Goal: Task Accomplishment & Management: Manage account settings

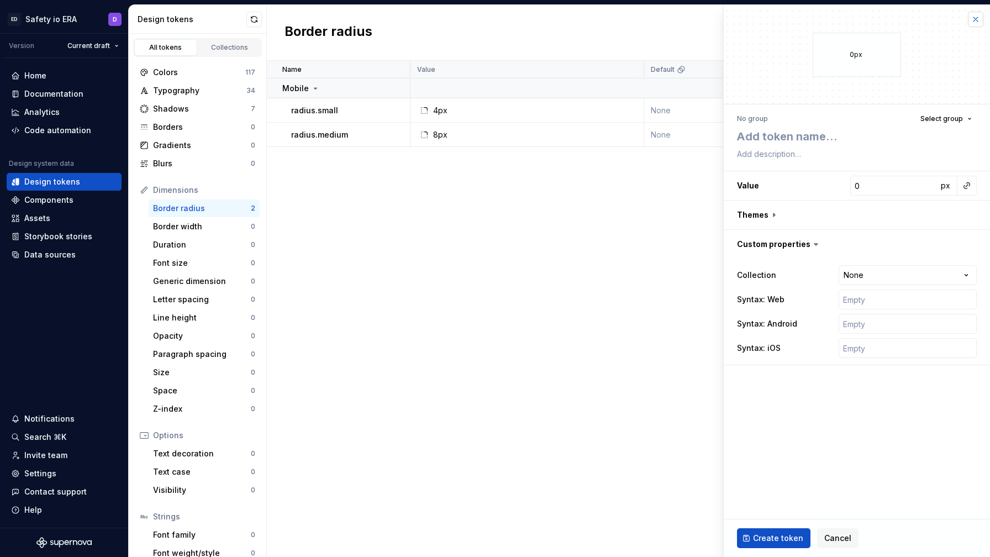
click at [975, 17] on button "button" at bounding box center [975, 19] width 15 height 15
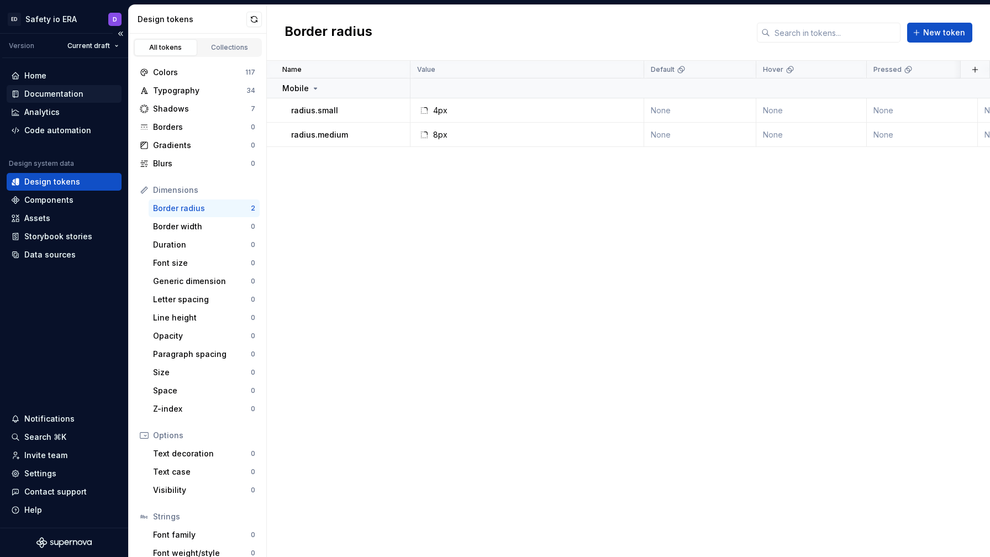
click at [59, 87] on div "Documentation" at bounding box center [64, 94] width 115 height 18
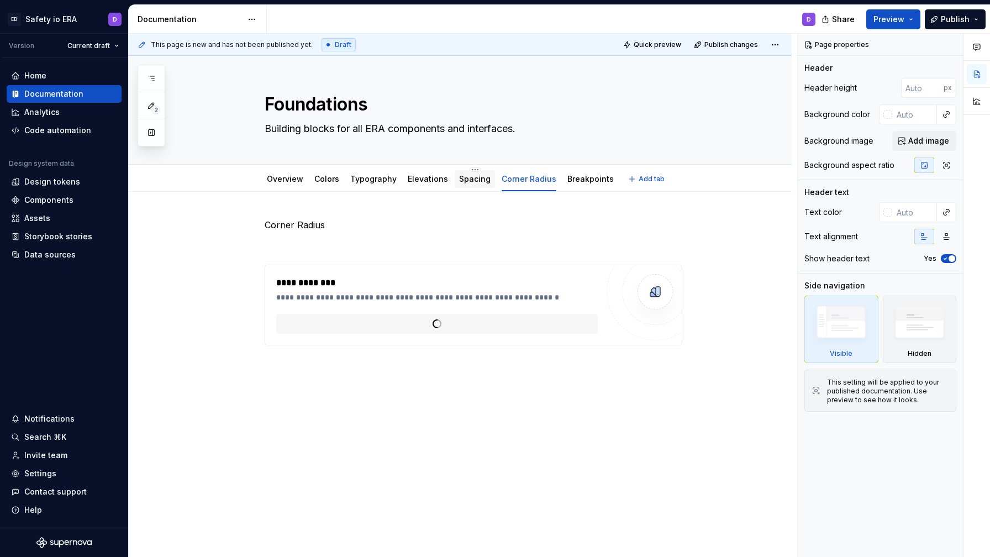
click at [471, 187] on div "Spacing" at bounding box center [475, 179] width 40 height 18
click at [467, 182] on link "Spacing" at bounding box center [474, 178] width 31 height 9
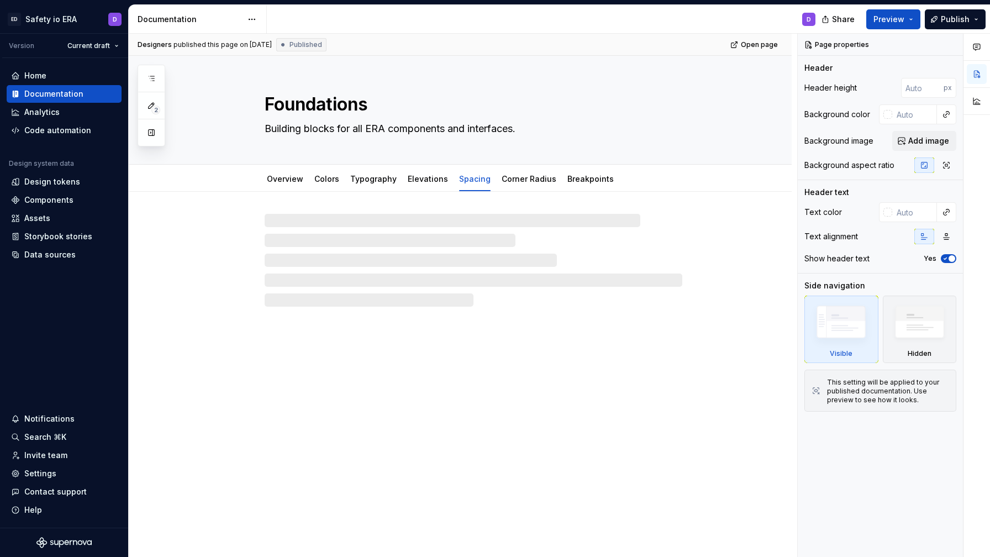
type textarea "*"
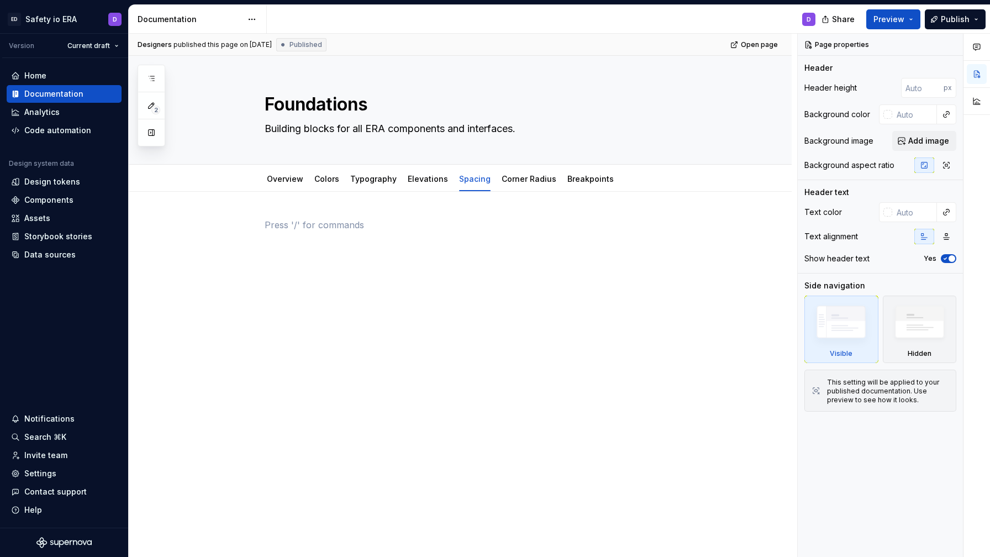
click at [379, 230] on p at bounding box center [474, 224] width 418 height 13
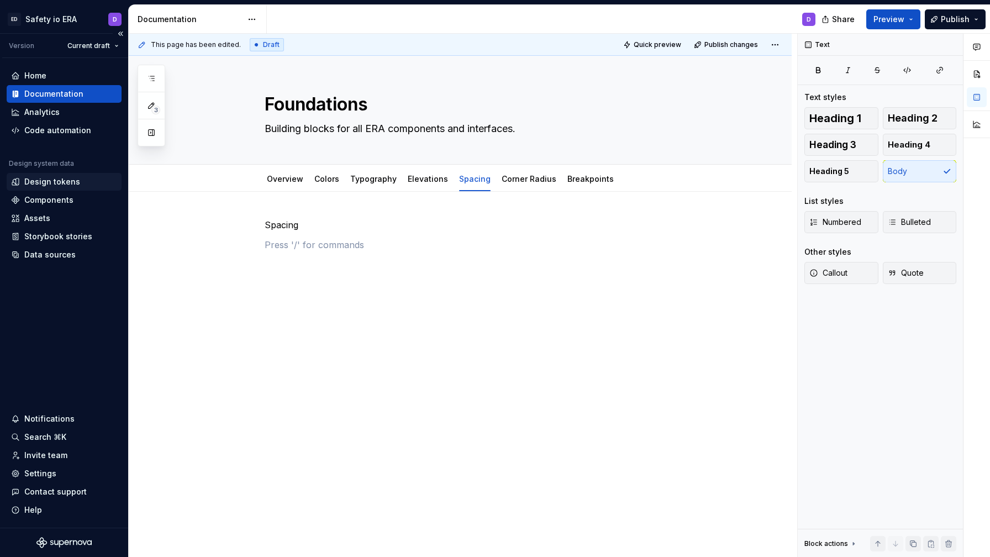
click at [62, 183] on div "Design tokens" at bounding box center [52, 181] width 56 height 11
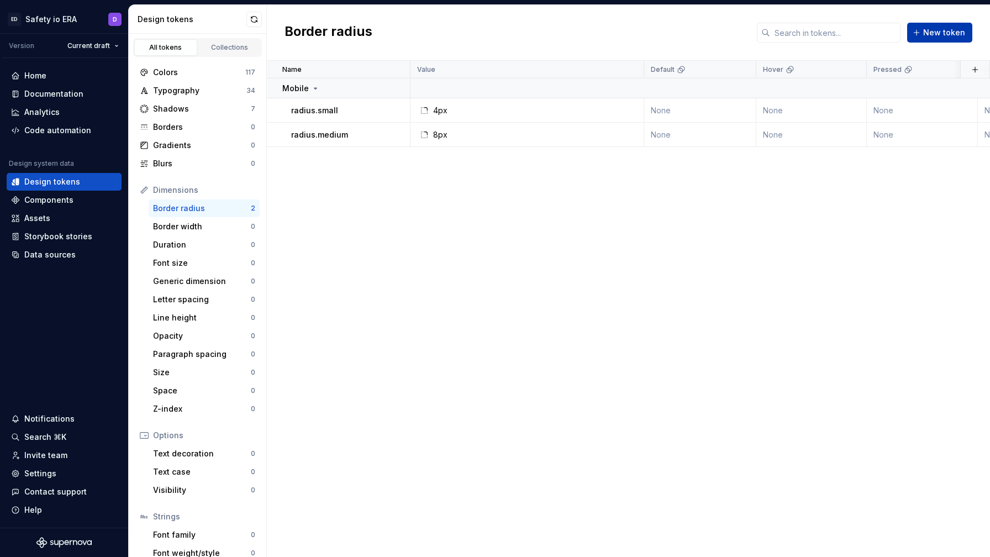
click at [924, 34] on button "New token" at bounding box center [939, 33] width 65 height 20
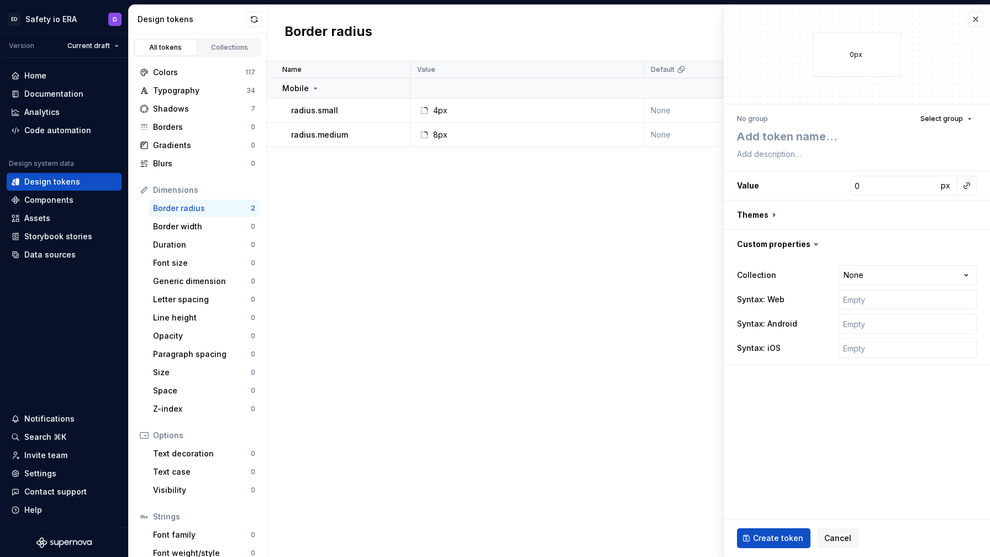
type textarea "*"
type textarea "r"
type textarea "*"
type textarea "ra"
type textarea "*"
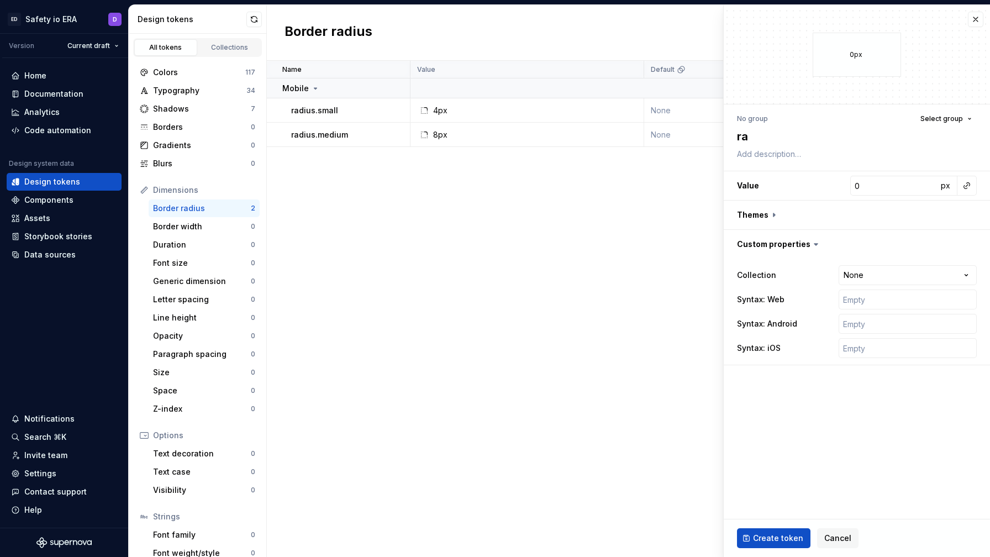
type textarea "rad"
type textarea "*"
type textarea "radiu"
type textarea "*"
type textarea "radius"
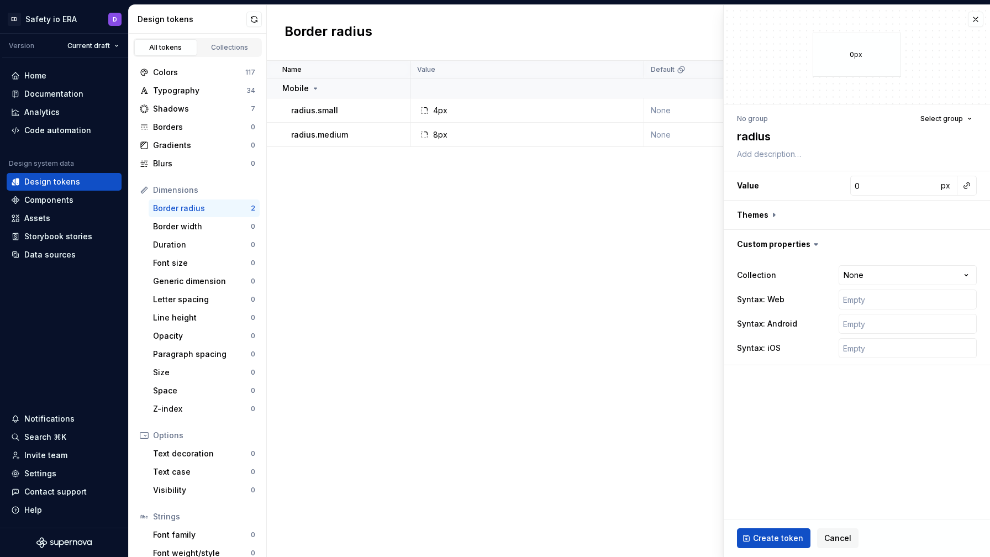
type textarea "*"
type textarea "radius."
type textarea "*"
type textarea "c"
type textarea "*"
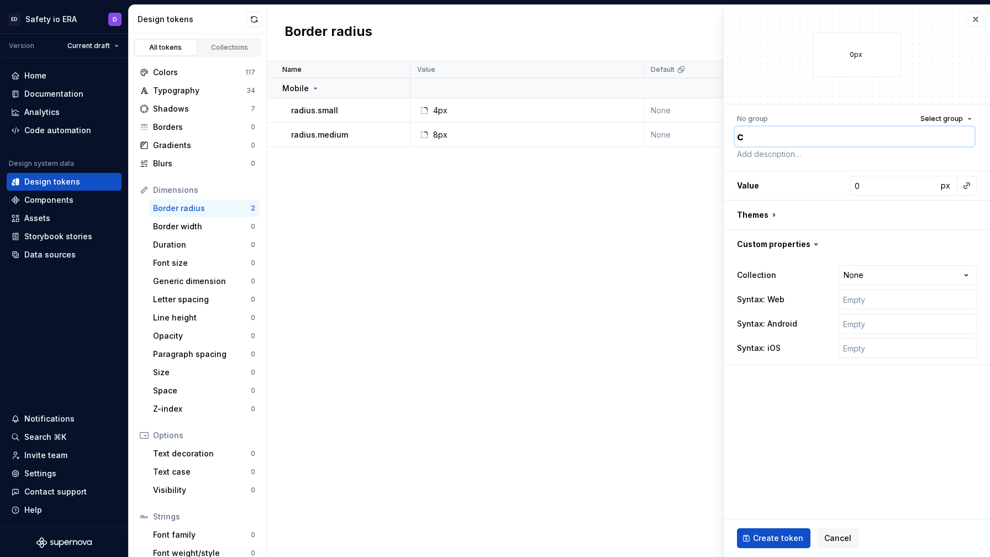
type textarea "co"
type textarea "*"
type textarea "cor"
type textarea "*"
type textarea "corn"
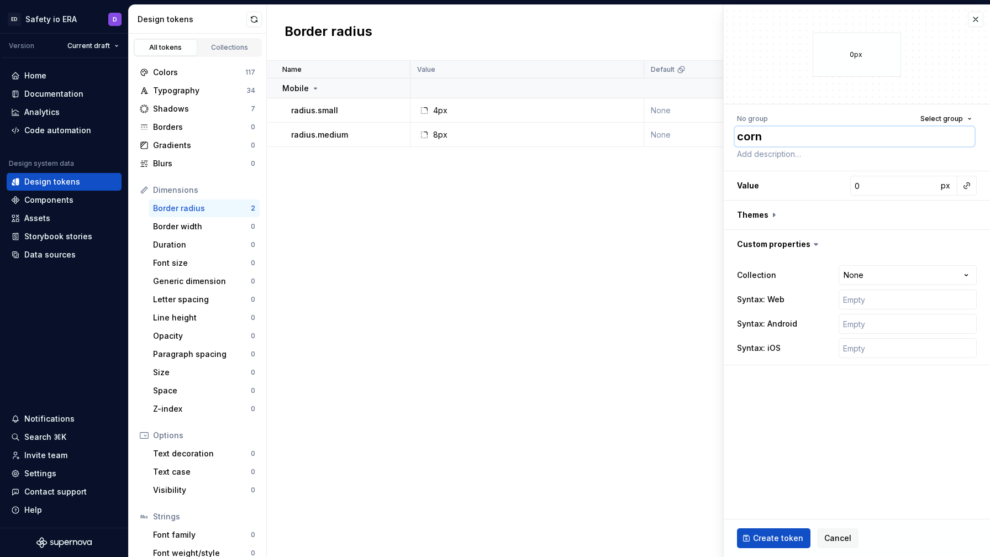
type textarea "*"
type textarea "corne"
type textarea "*"
type textarea "corner"
type textarea "*"
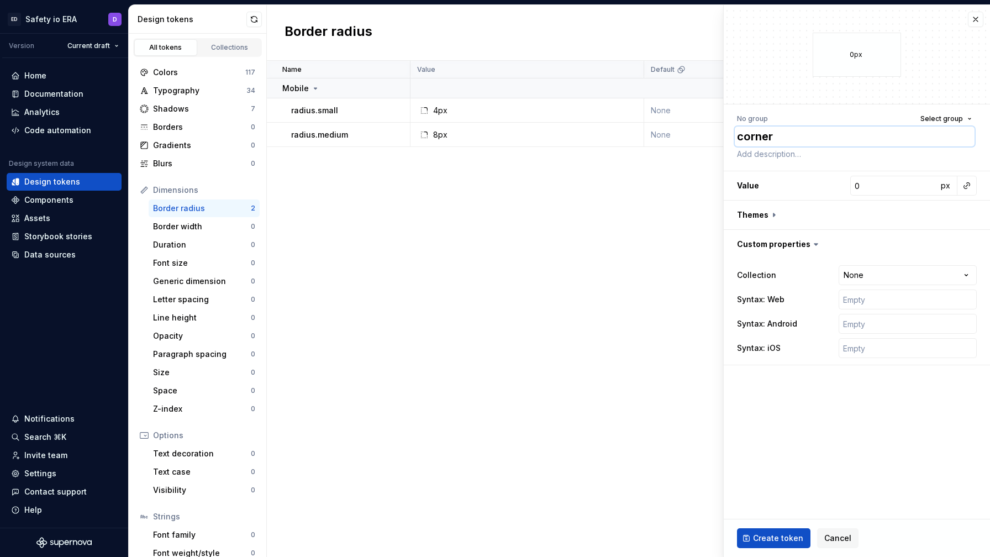
type textarea "corner-"
type textarea "*"
type textarea "corner-r"
type textarea "*"
type textarea "corner-ra"
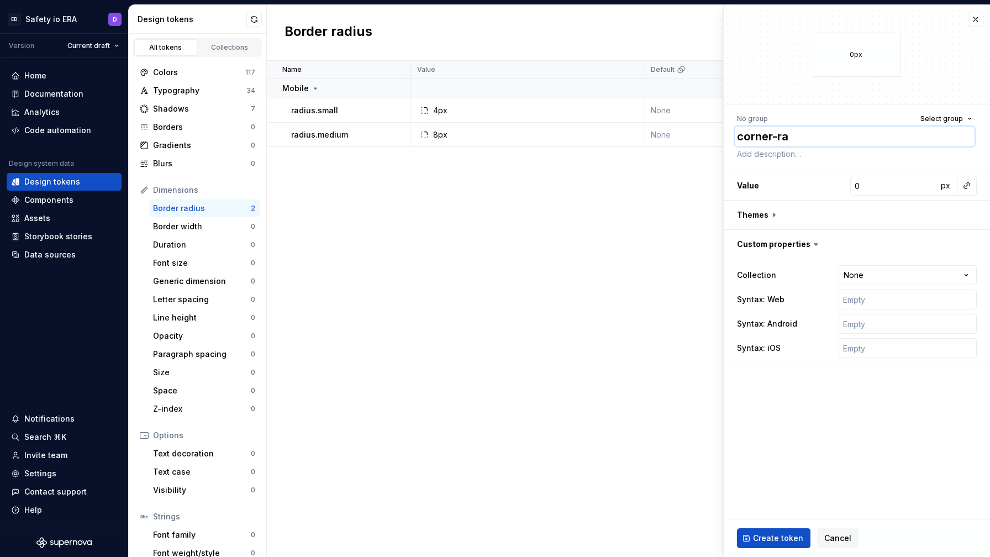
type textarea "*"
type textarea "corner-rad"
type textarea "*"
type textarea "corner-radi"
type textarea "*"
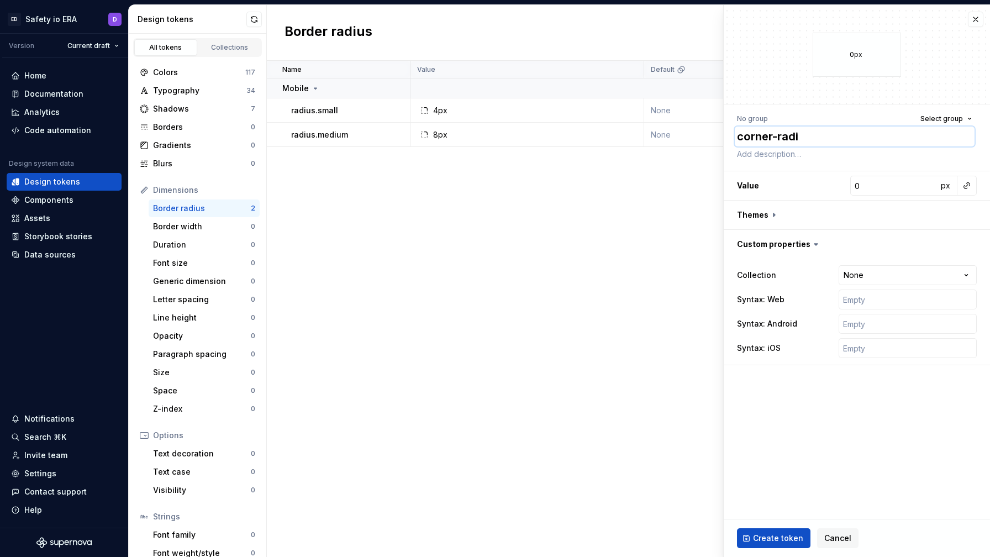
type textarea "corner-radiu"
type textarea "*"
type textarea "corner-radius"
type textarea "*"
type textarea "corner-radius-"
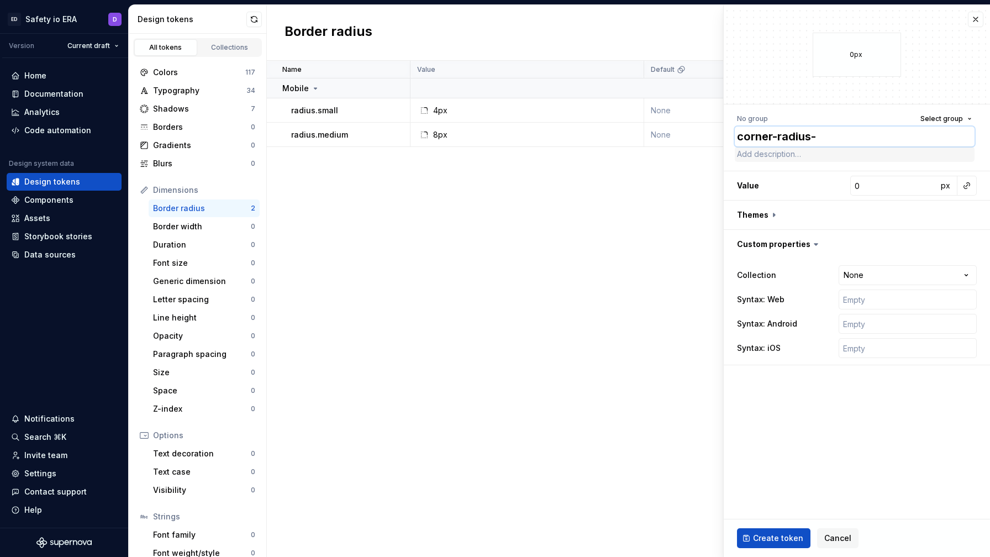
type textarea "*"
type textarea "corner-radius-2"
click at [873, 185] on input "0" at bounding box center [893, 186] width 87 height 20
type textarea "*"
type input "2"
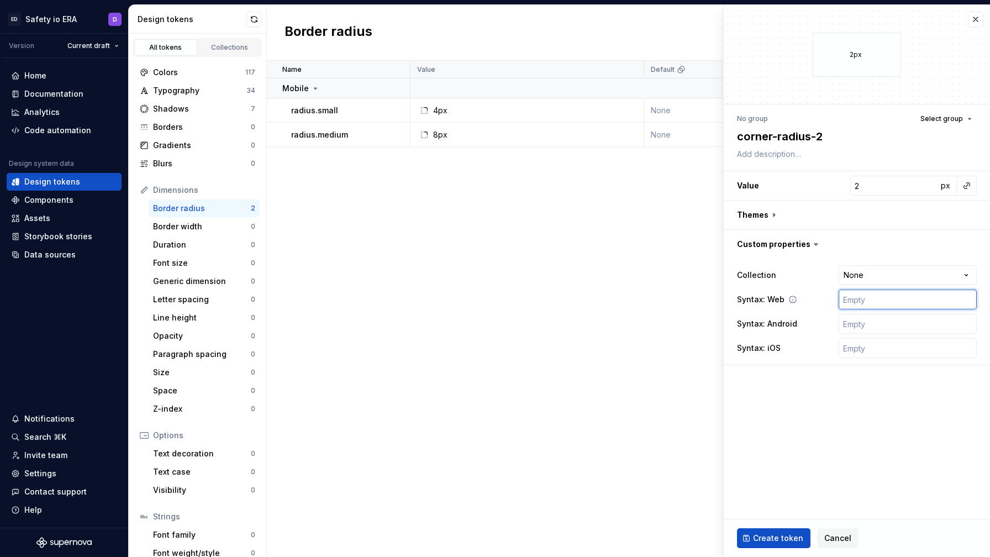
click at [862, 302] on input "text" at bounding box center [908, 300] width 138 height 20
type textarea "*"
type input "e"
type textarea "*"
type input "er"
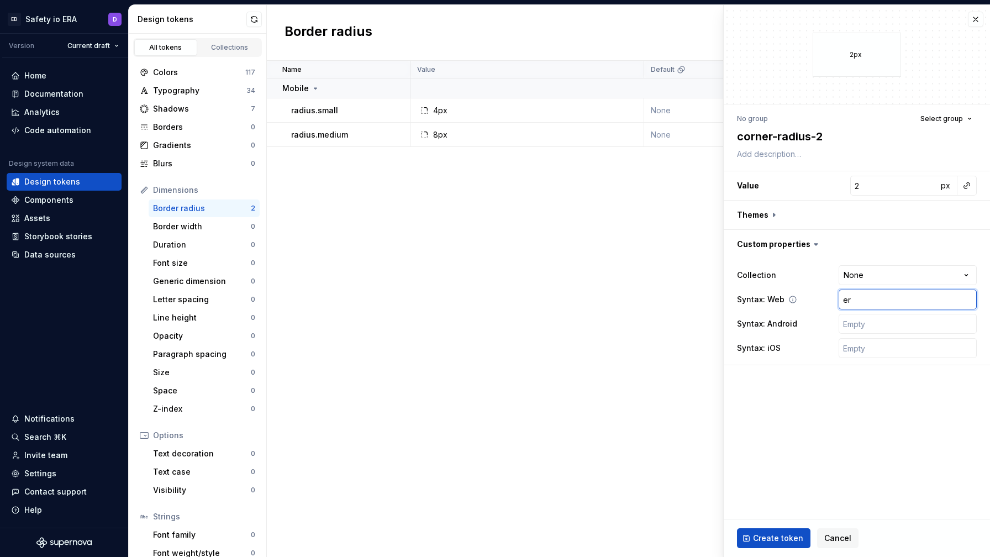
type textarea "*"
type input "era"
type textarea "*"
type input "era."
type textarea "*"
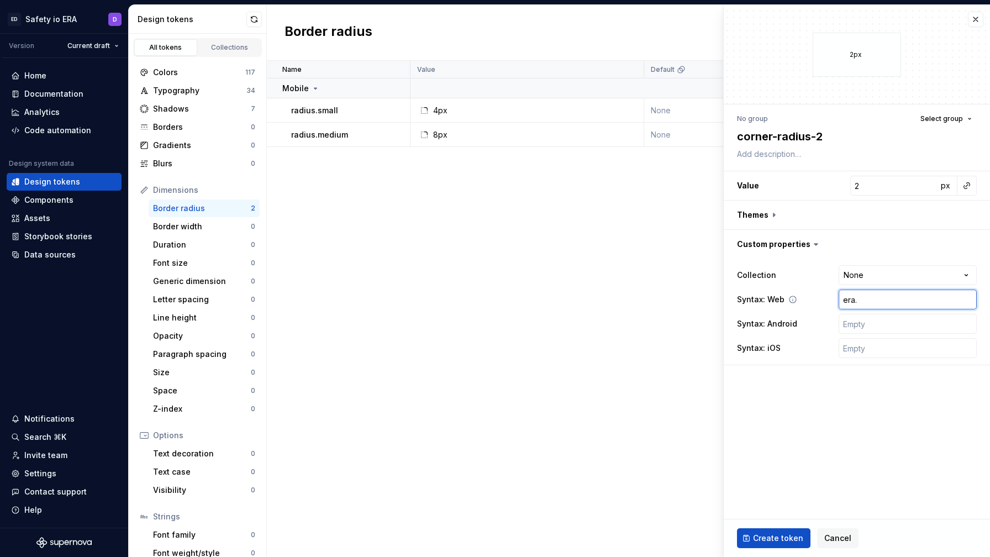
type input "era.s"
type textarea "*"
type input "era.sp"
type textarea "*"
type input "[DOMAIN_NAME]"
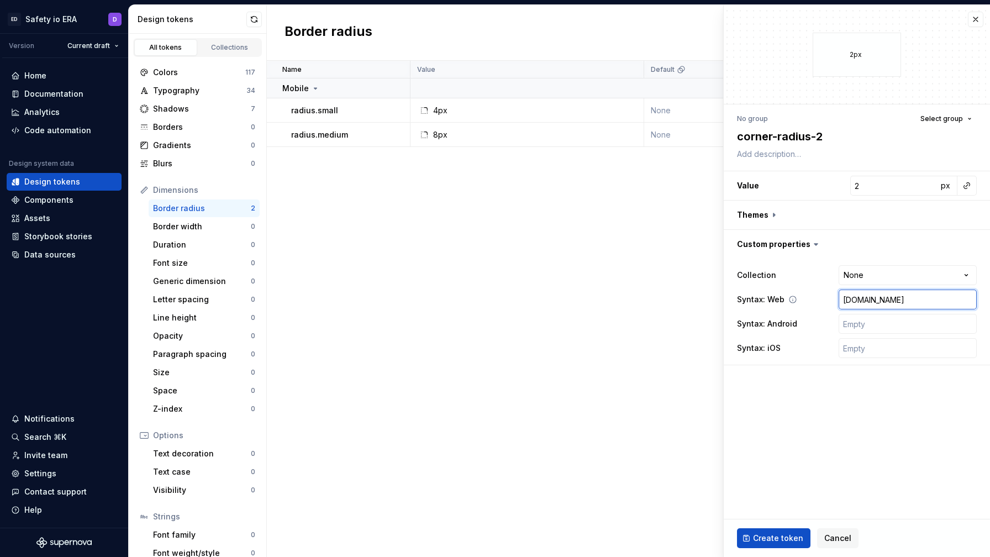
type textarea "*"
type input "era.spac"
type textarea "*"
type input "era.spaci"
type textarea "*"
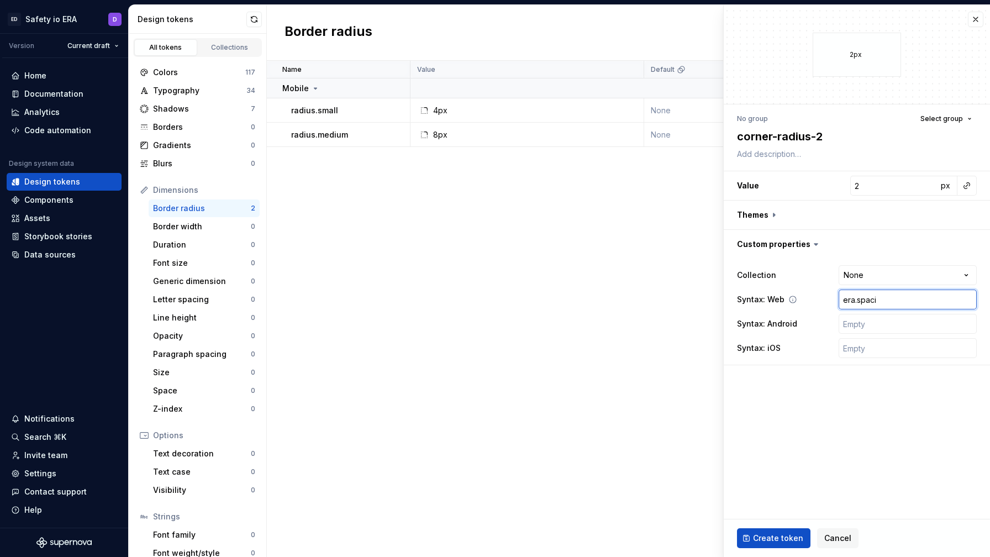
type input "era.spacin"
type textarea "*"
type input "era.spacing"
type textarea "*"
type input "era.spacing."
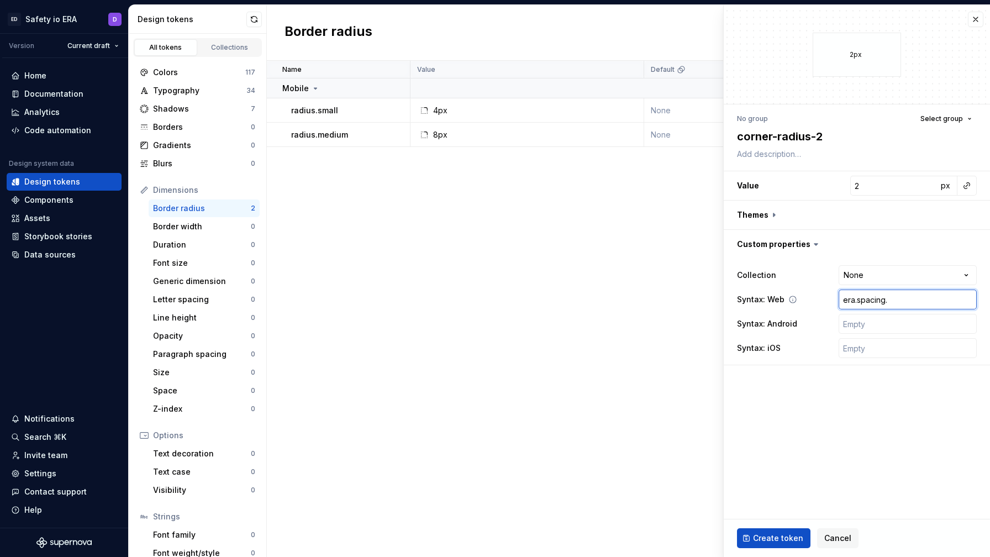
type textarea "*"
type input "era.spacing.c"
type textarea "*"
type input "[DOMAIN_NAME]"
type textarea "*"
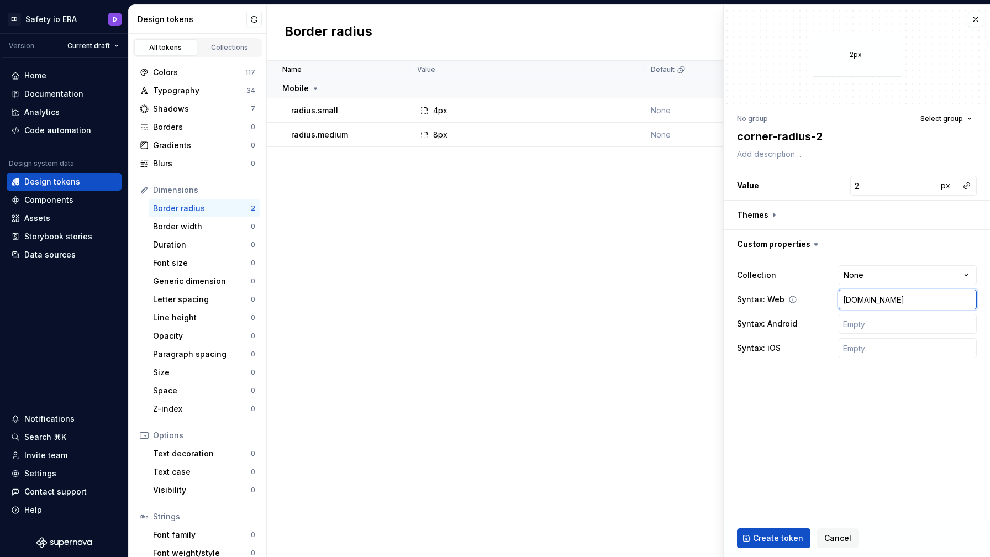
type input "era.spacing.cor"
type textarea "*"
type input "[DOMAIN_NAME]"
type textarea "*"
type input "era.spacing.c"
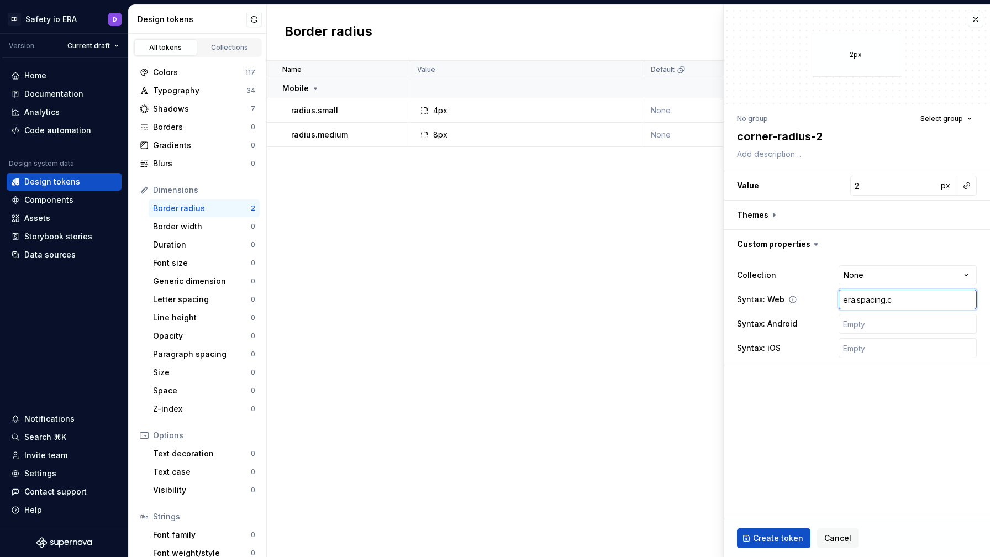
type textarea "*"
type input "era.spacing."
type textarea "*"
type input "era.spacing.r"
type textarea "*"
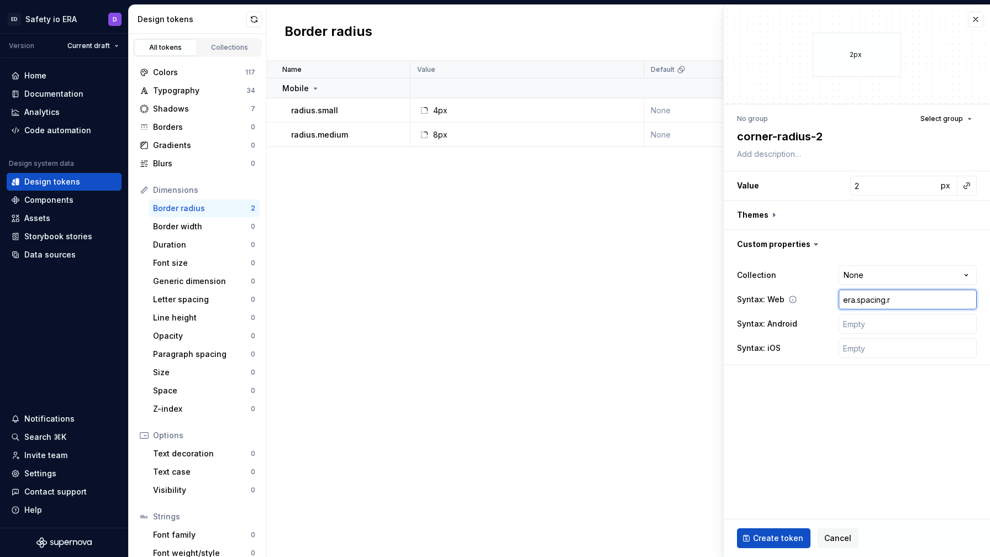
type input "era.spacing."
type textarea "*"
type input "era.spacing"
type textarea "*"
type input "era.spacin"
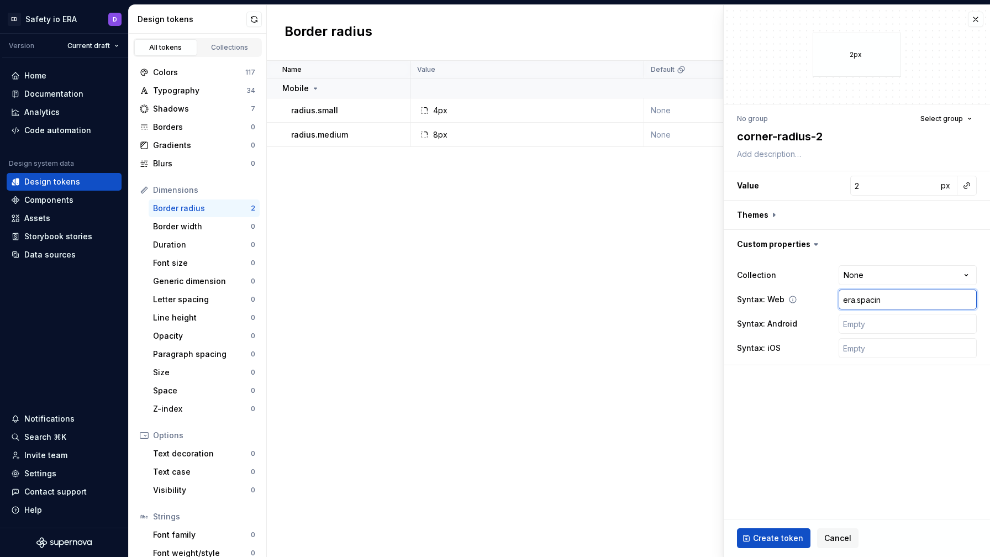
type textarea "*"
type input "era.spaci"
type textarea "*"
type input "era.spac"
type textarea "*"
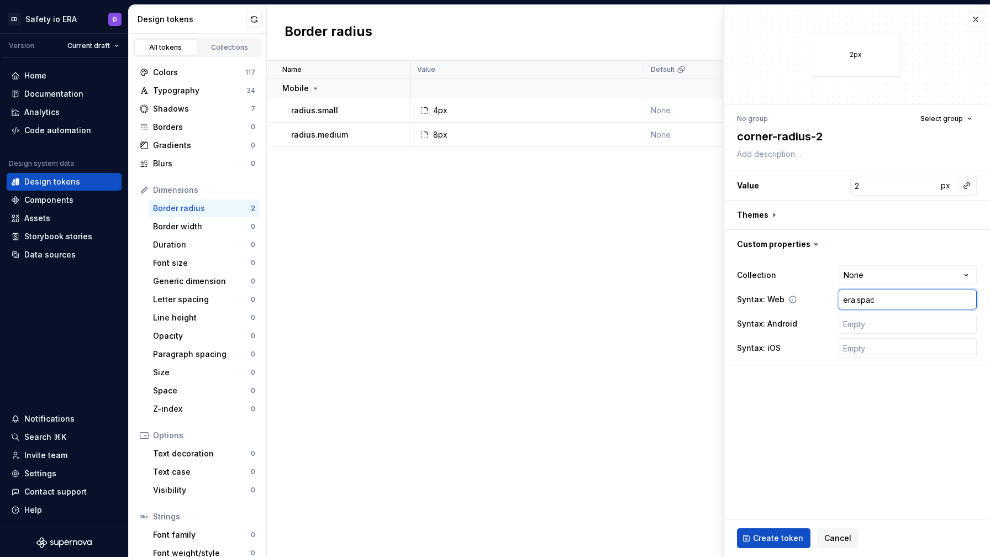
type input "[DOMAIN_NAME]"
type textarea "*"
type input "era.sp"
type textarea "*"
type input "era.s"
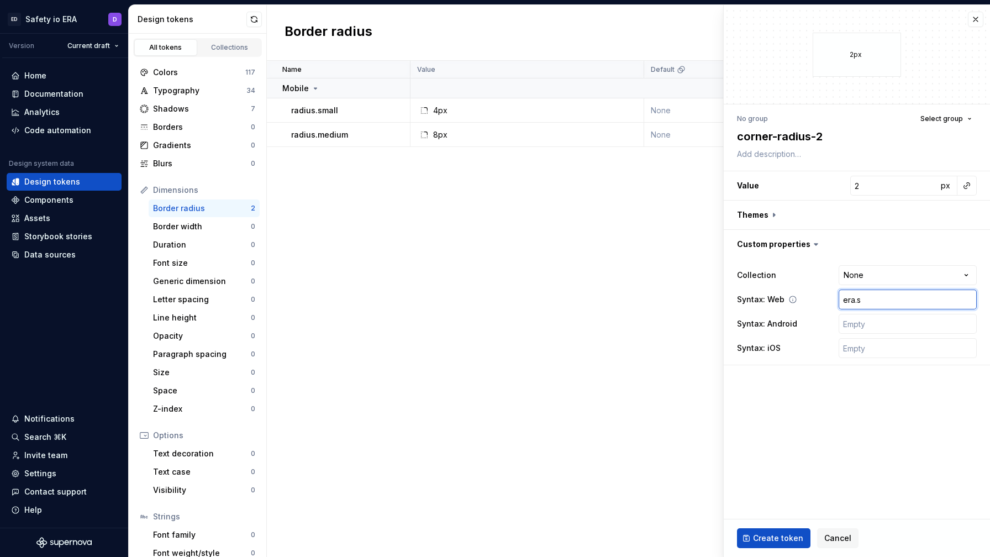
type textarea "*"
type input "era."
type textarea "*"
type input "era.r"
type textarea "*"
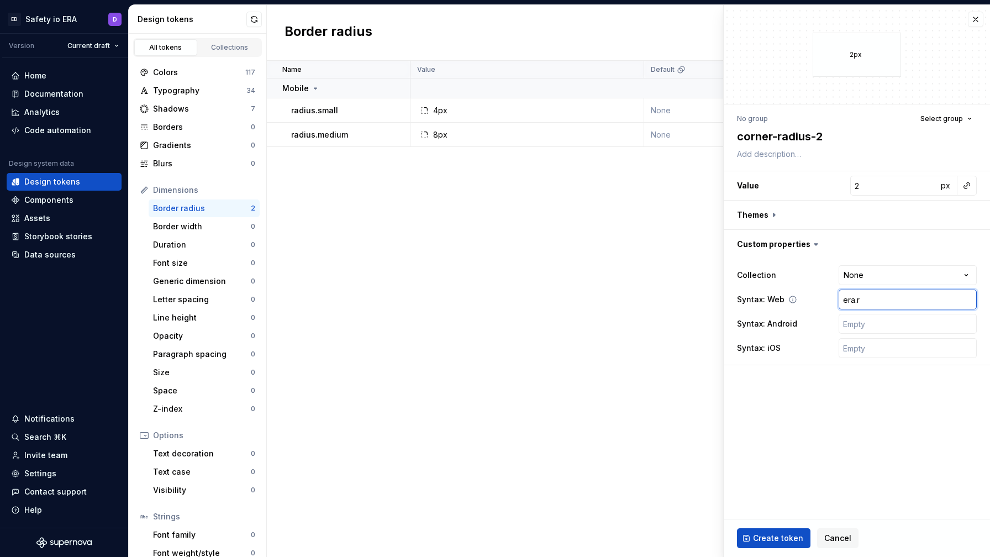
type input "era.ra"
type textarea "*"
type input "era.rad"
type textarea "*"
type input "era.radi"
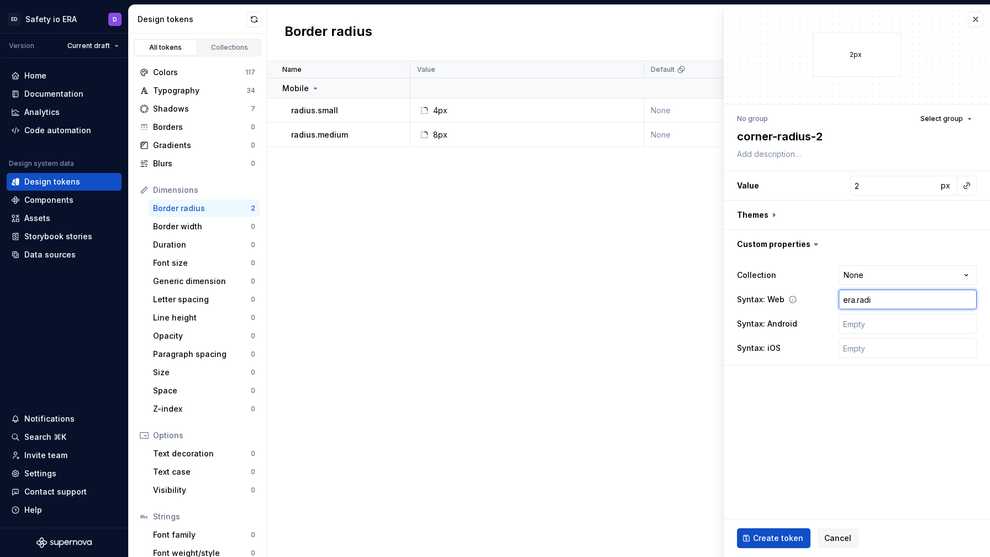
type textarea "*"
type input "era.radiu"
type textarea "*"
type input "era.radius"
type textarea "*"
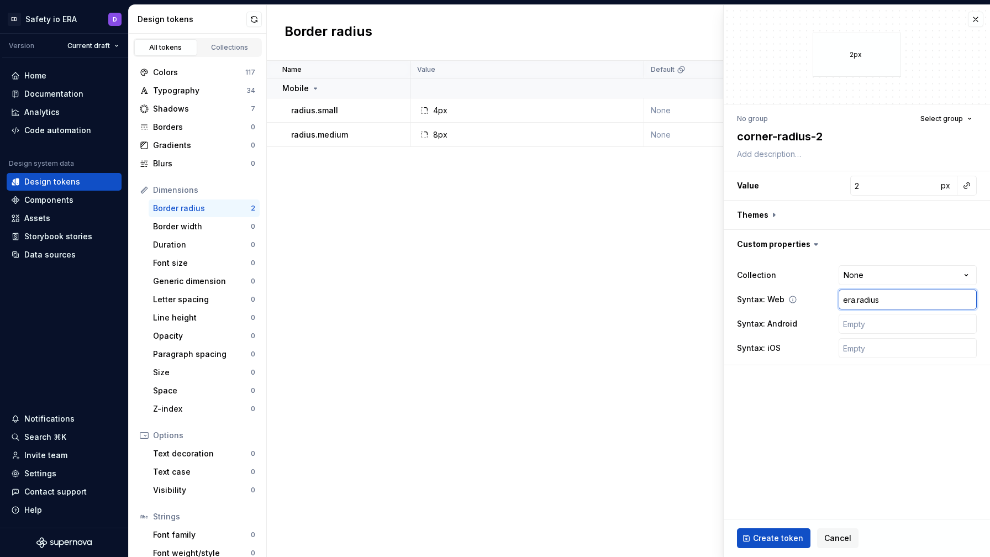
type input "era.radius."
type textarea "*"
type input "era.radius.2"
click at [845, 300] on input "era.radius.2" at bounding box center [908, 300] width 138 height 20
type textarea "*"
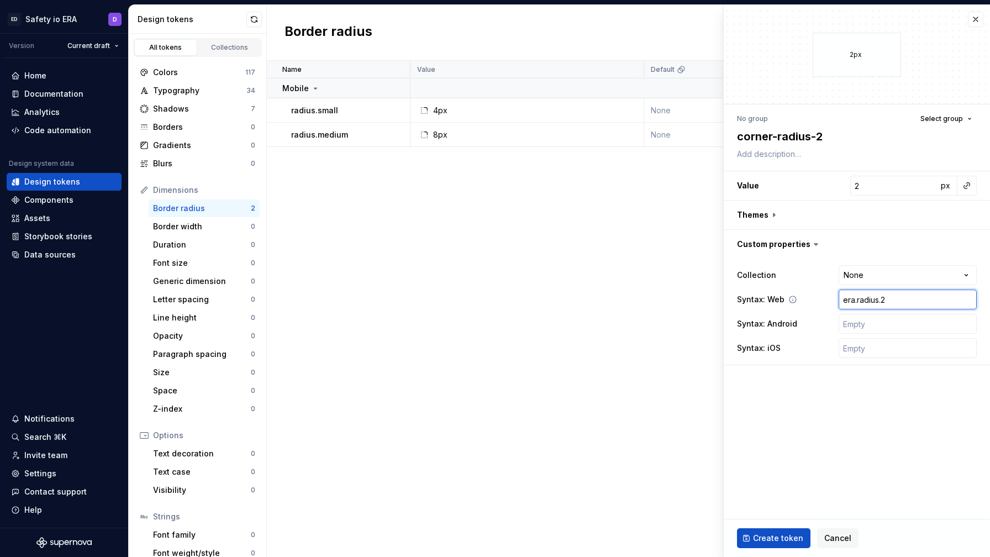
type input "[PERSON_NAME].radius.2"
type textarea "*"
type input "vaera.radius.2"
type textarea "*"
type input "varera.radius.2"
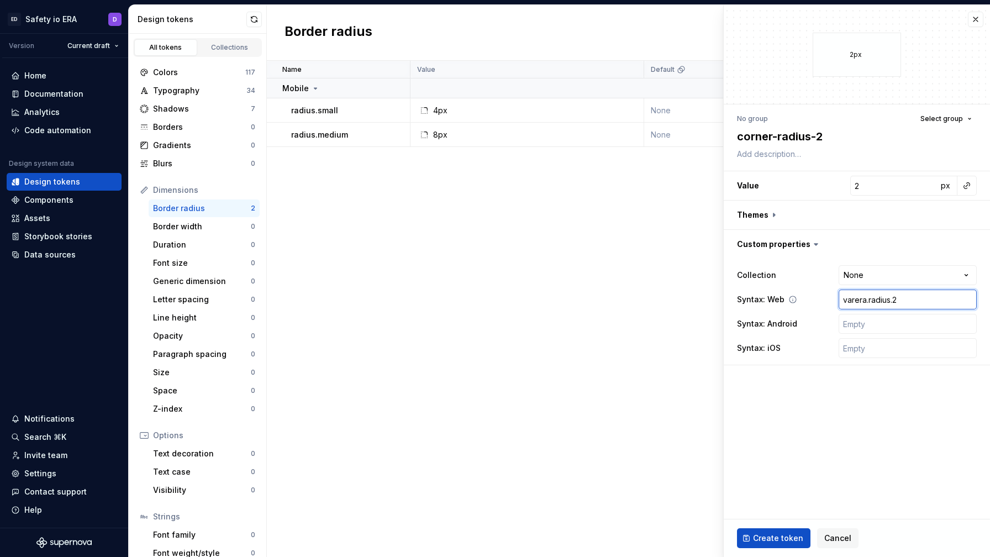
type textarea "*"
type input "var(era.radius.2"
type textarea "*"
type input "var(-era.radius.2"
type textarea "*"
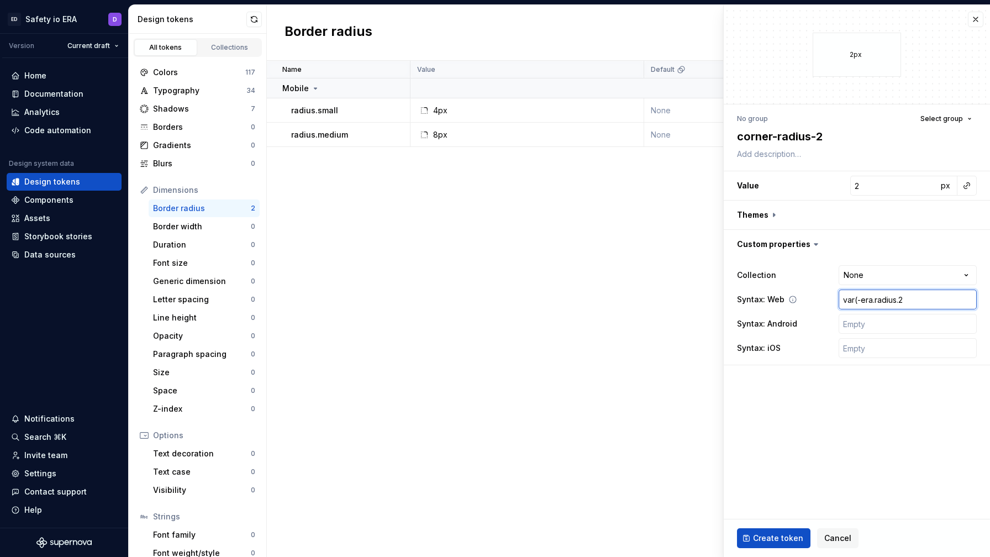
type input "var(--era.radius.2"
type textarea "*"
type input "var(--eraradius.2"
type textarea "*"
type input "var(--era-radius.2"
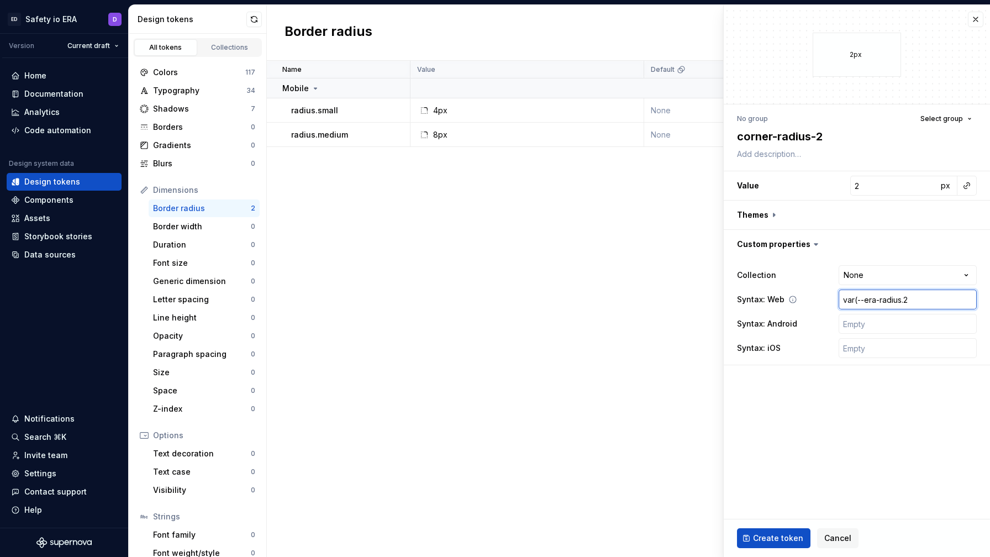
type textarea "*"
type input "var(--era-radius2"
type textarea "*"
type input "var(--era-radius-2"
type textarea "*"
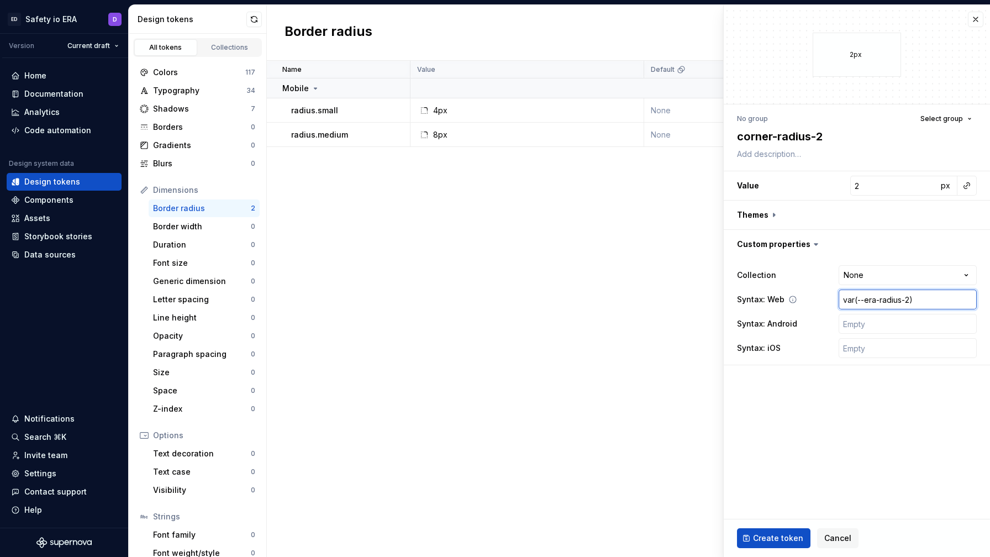
click at [851, 301] on input "var(--era-radius-2)" at bounding box center [908, 300] width 138 height 20
type input "var(--era-radius-2)"
click at [859, 322] on input "text" at bounding box center [908, 324] width 138 height 20
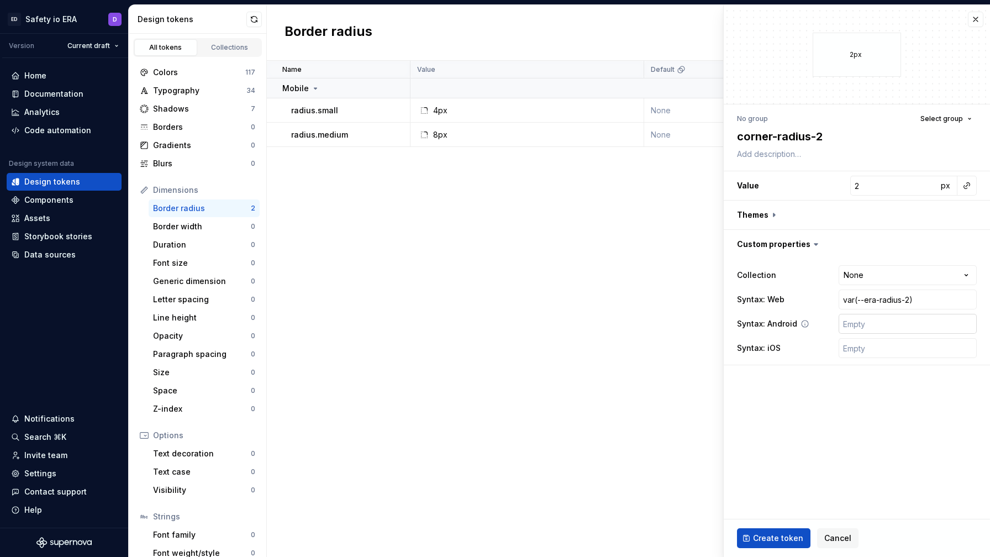
paste input "var(--era-radius-2)"
type textarea "*"
type input "var(--era-radius-2)"
click at [864, 325] on input "var(--era-radius-2)" at bounding box center [908, 324] width 138 height 20
type textarea "*"
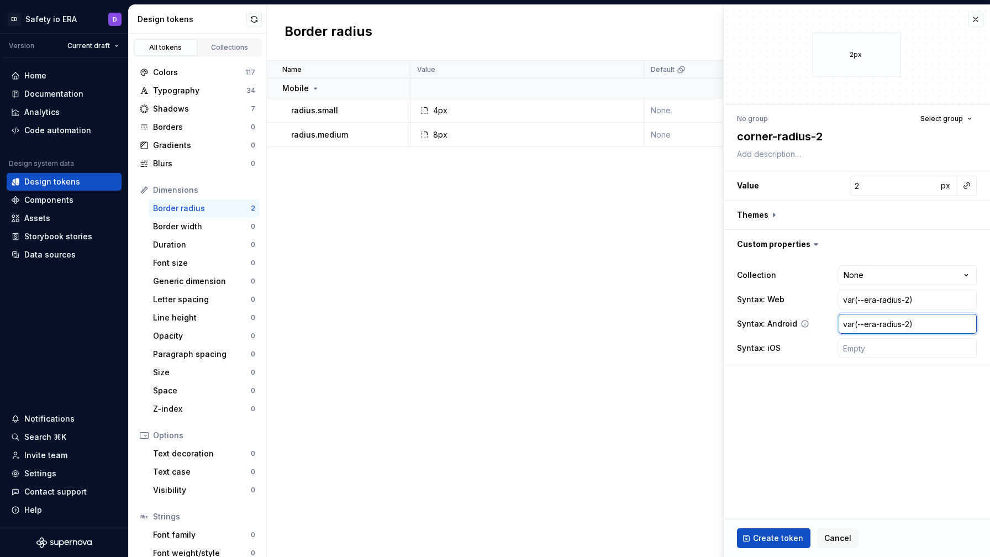
type input "var(-era-radius-2)"
type textarea "*"
type input "var(era-radius-2)"
type textarea "*"
type input "var(eraradius-2)"
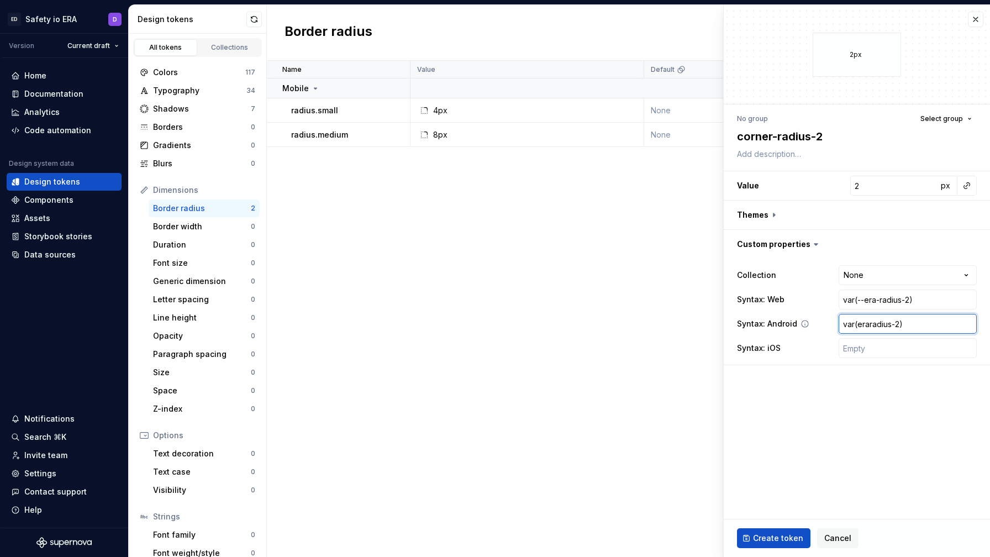
type textarea "*"
type input "var(era.radius-2)"
type textarea "*"
type input "var(era.radius2)"
type textarea "*"
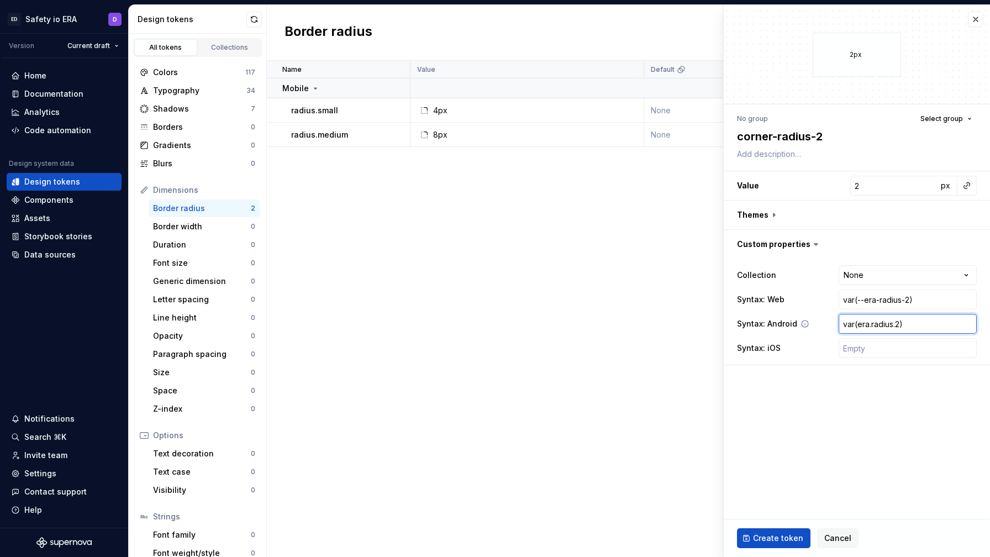
click at [850, 322] on input "var(era.radius.2)" at bounding box center [908, 324] width 138 height 20
type input "var(era.radius.2)"
click at [852, 349] on input "text" at bounding box center [908, 348] width 138 height 20
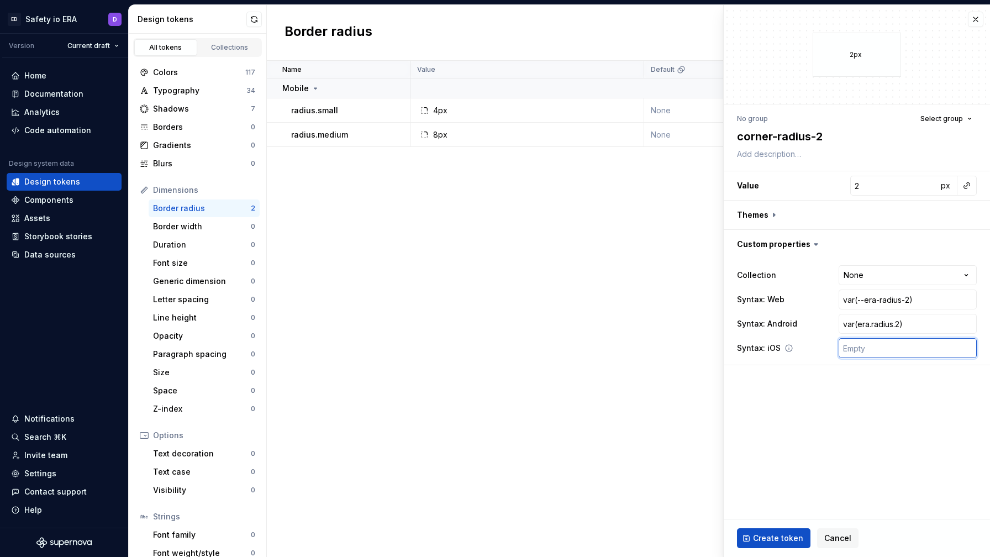
paste input "var(era.radius.2)"
type textarea "*"
type input "var(era.radius.2)"
click at [899, 324] on input "var(era.radius.2)" at bounding box center [908, 324] width 138 height 20
click at [905, 321] on input "var(era.radius.2)" at bounding box center [908, 324] width 138 height 20
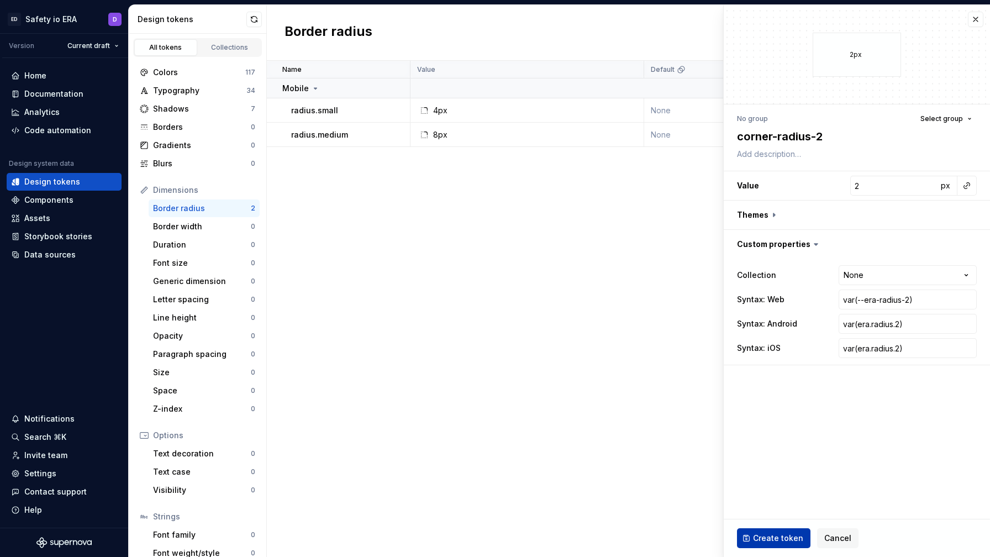
click at [788, 537] on span "Create token" at bounding box center [778, 538] width 50 height 11
type textarea "*"
type input "0"
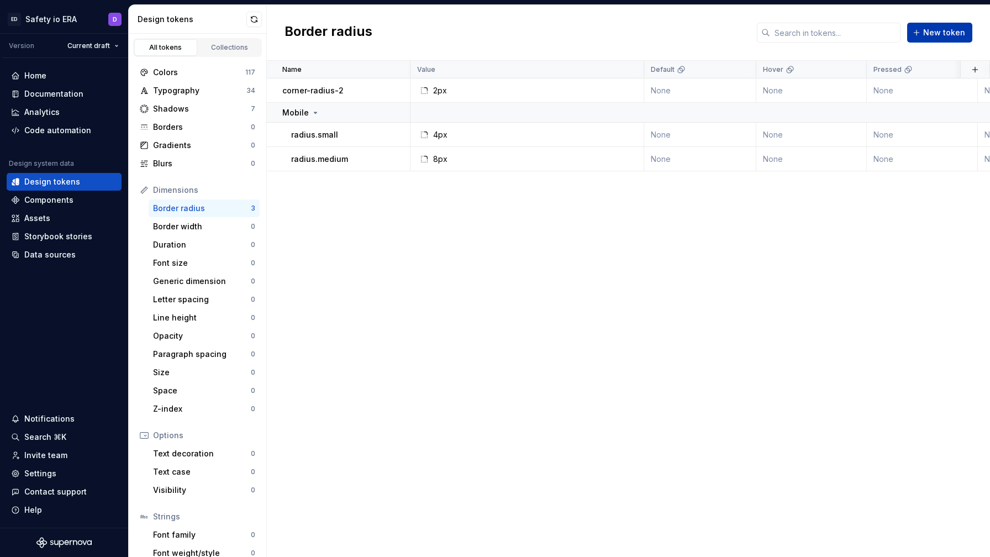
click at [929, 32] on span "New token" at bounding box center [944, 32] width 42 height 11
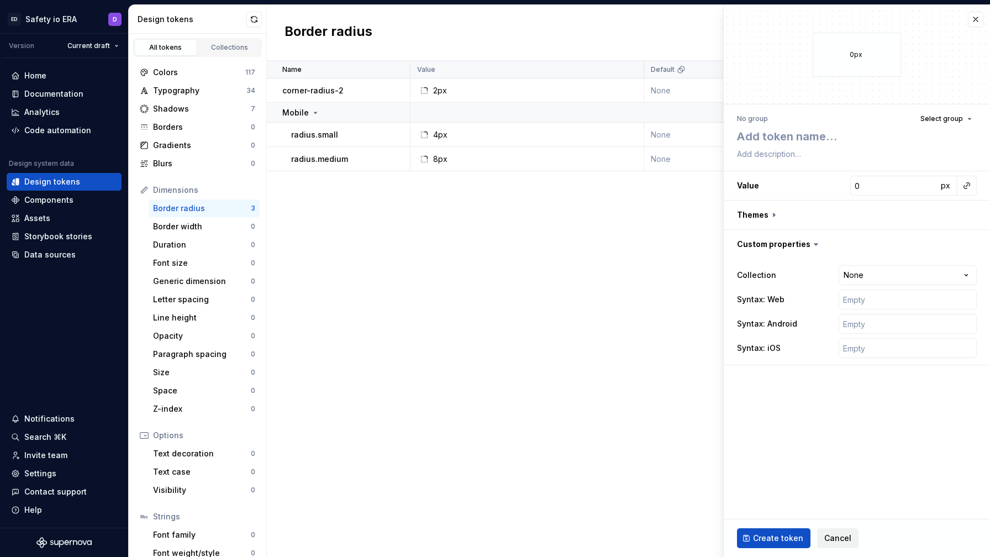
click at [837, 536] on span "Cancel" at bounding box center [837, 538] width 27 height 11
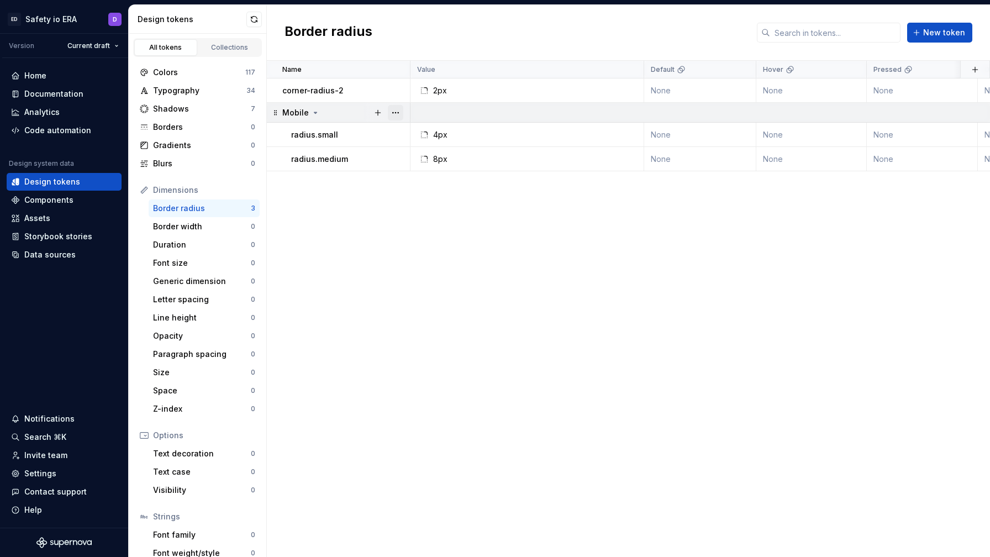
click at [393, 113] on button "button" at bounding box center [395, 112] width 15 height 15
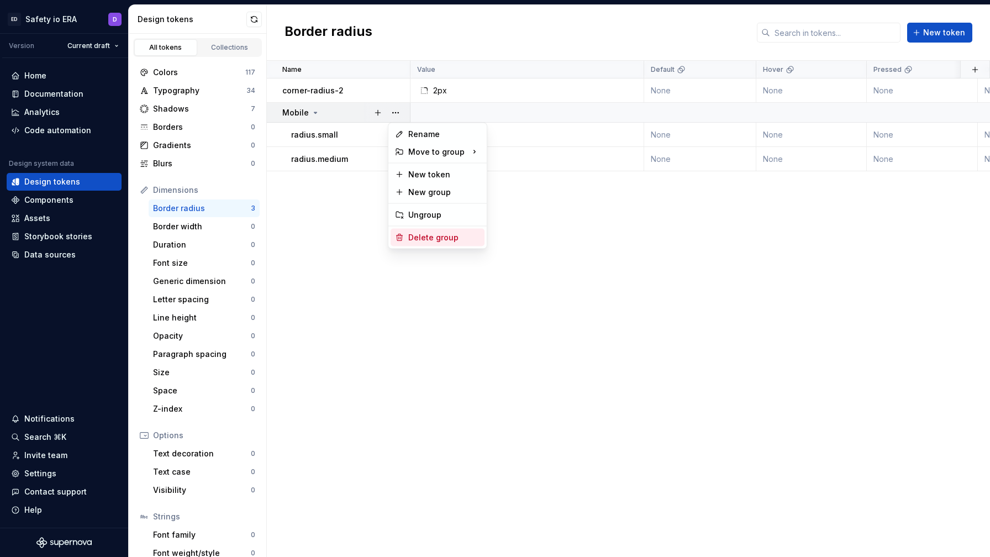
click at [433, 237] on div "Delete group" at bounding box center [444, 237] width 72 height 11
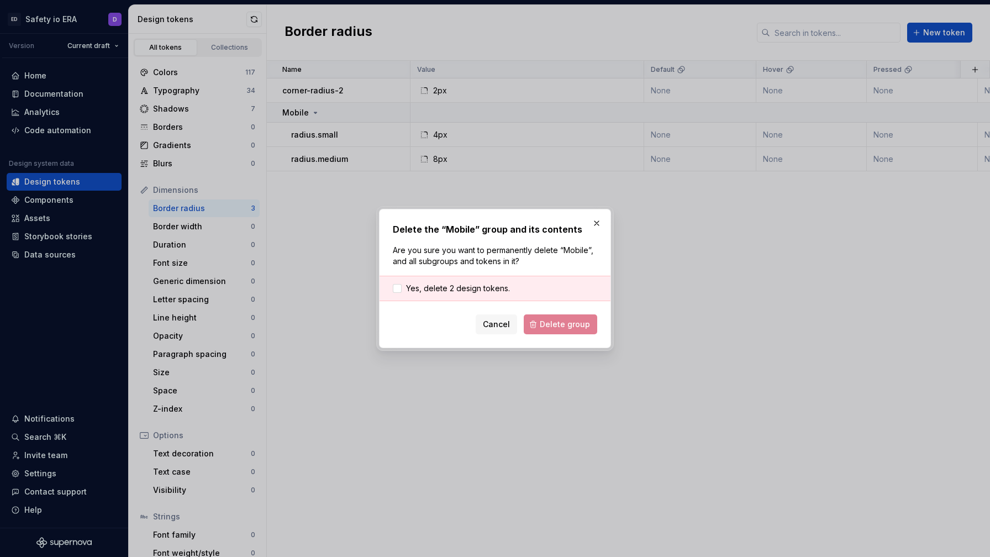
click at [429, 275] on div "Delete the “Mobile” group and its contents Are you sure you want to permanently…" at bounding box center [495, 279] width 204 height 112
click at [429, 282] on div "Yes, delete 2 design tokens." at bounding box center [495, 288] width 231 height 25
click at [465, 283] on span "Yes, delete 2 design tokens." at bounding box center [458, 288] width 104 height 11
click at [551, 325] on span "Delete group" at bounding box center [565, 324] width 50 height 11
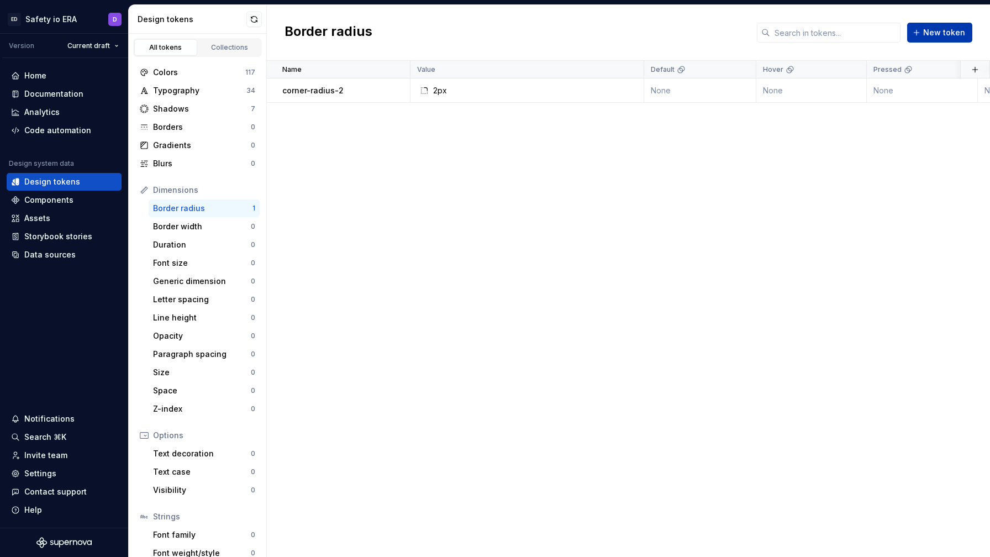
click at [936, 31] on span "New token" at bounding box center [944, 32] width 42 height 11
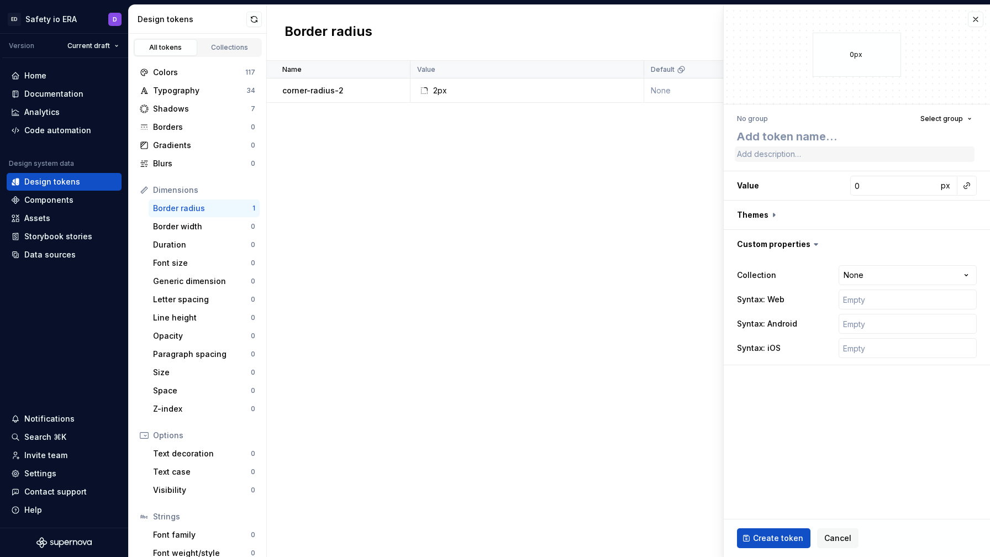
type textarea "*"
type textarea "c"
type textarea "*"
type textarea "co"
type textarea "*"
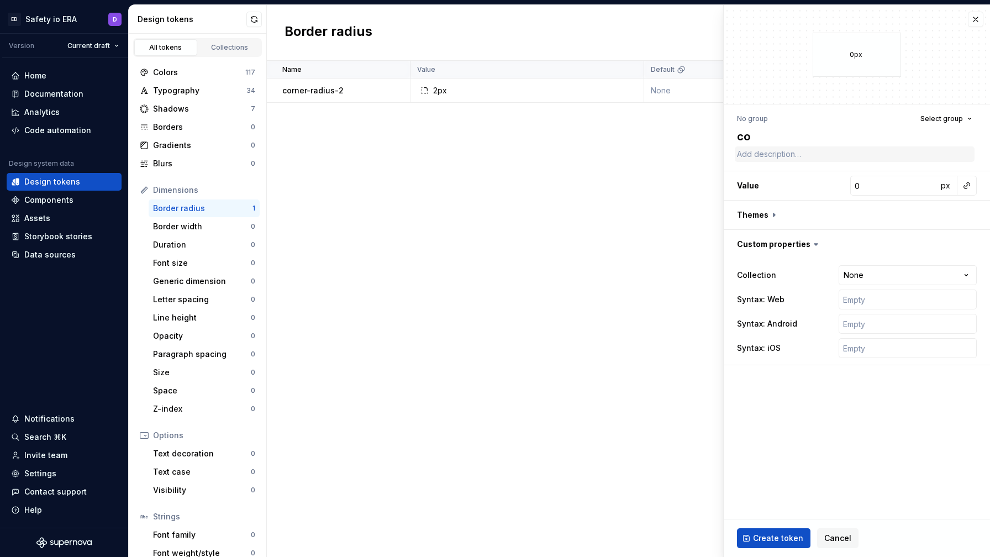
type textarea "cor"
type textarea "*"
type textarea "corn"
type textarea "*"
type textarea "corne"
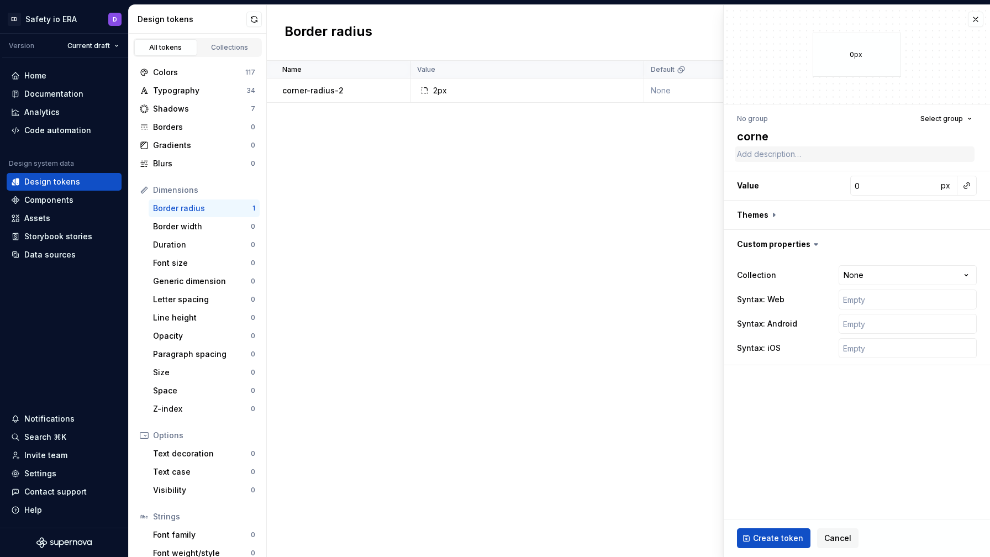
type textarea "*"
type textarea "corner"
type textarea "*"
type textarea "corner-"
type textarea "*"
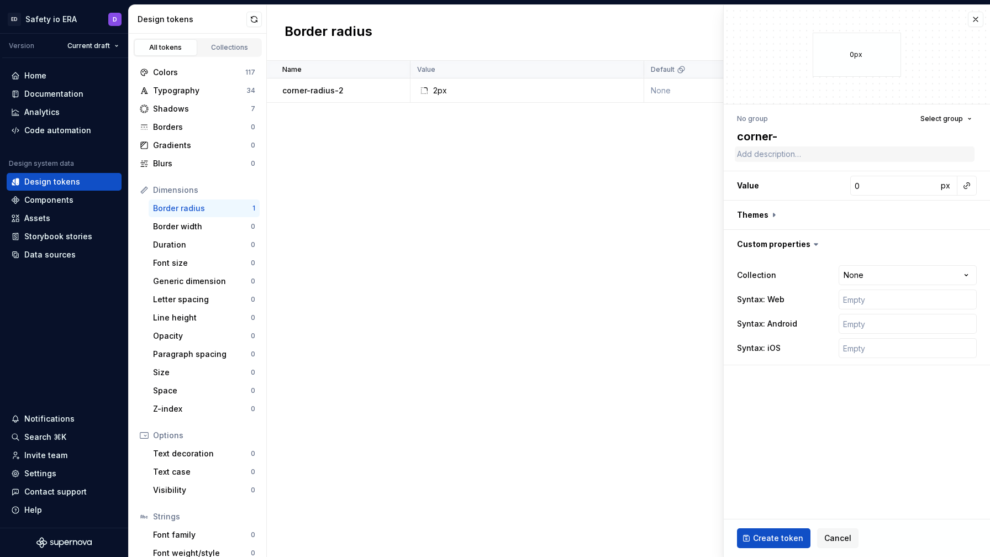
type textarea "corner-r"
type textarea "*"
type textarea "corner-ra"
type textarea "*"
type textarea "corner-rad"
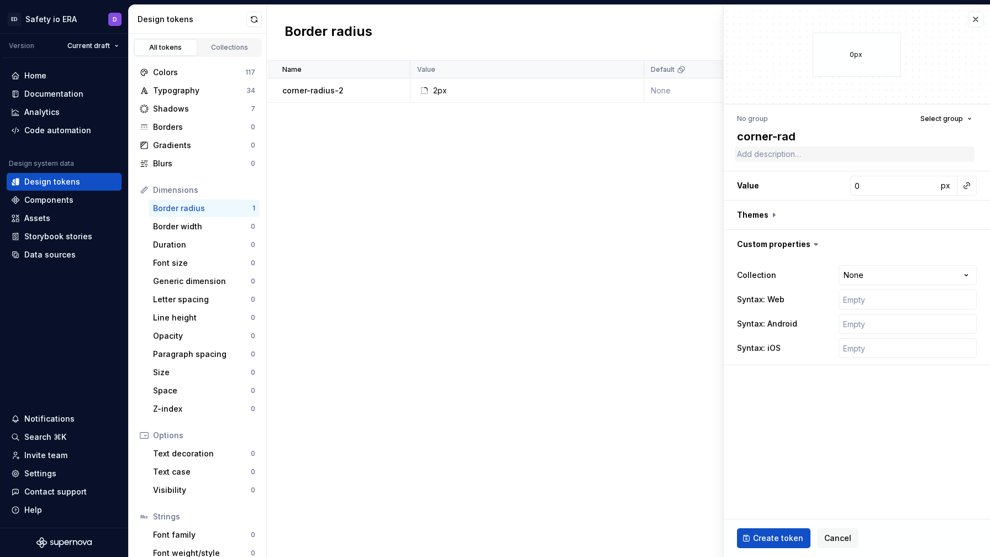
type textarea "*"
type textarea "corner-radi"
type textarea "*"
type textarea "corner-radiu"
type textarea "*"
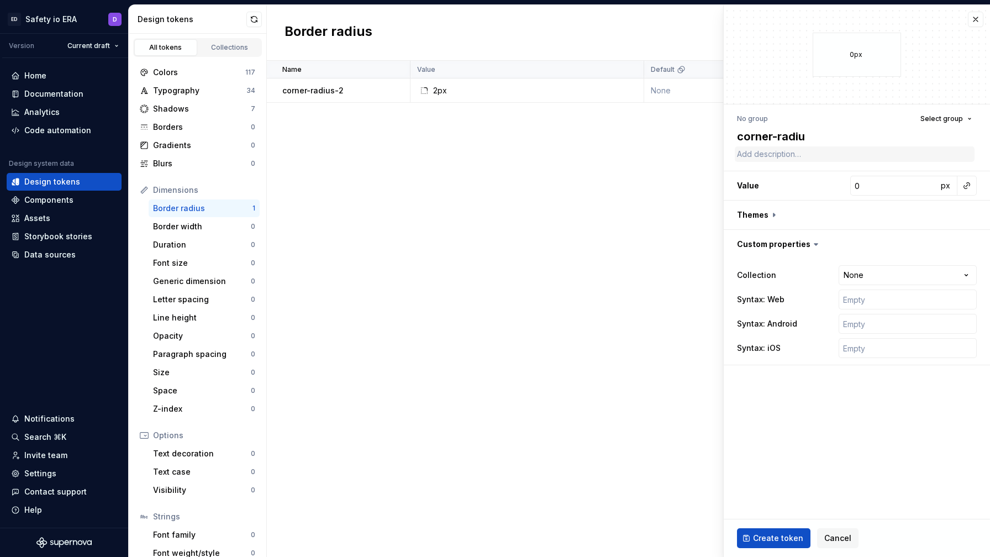
type textarea "corner-radius"
type textarea "*"
type textarea "corner-radius-"
type textarea "*"
type textarea "4"
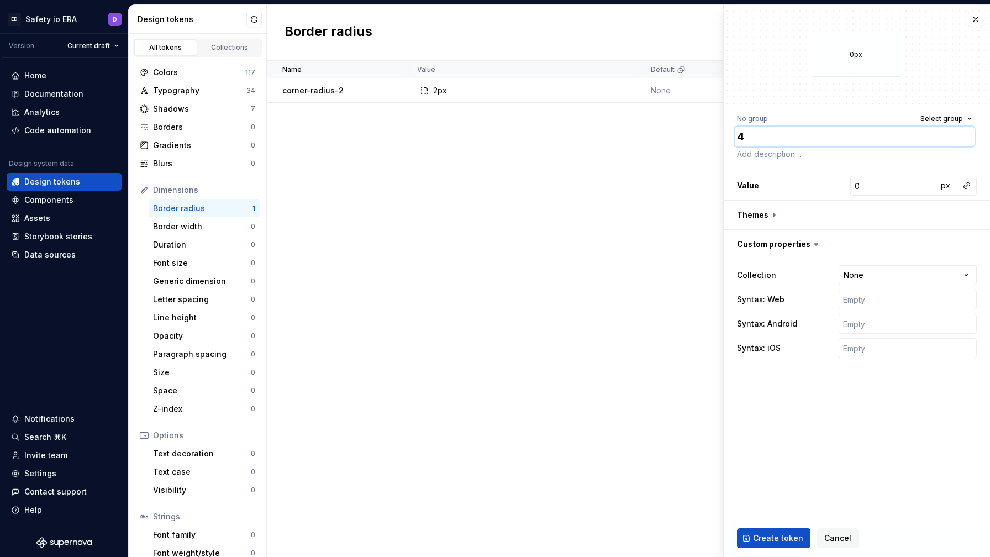
type textarea "*"
type textarea "c"
type textarea "*"
type textarea "co"
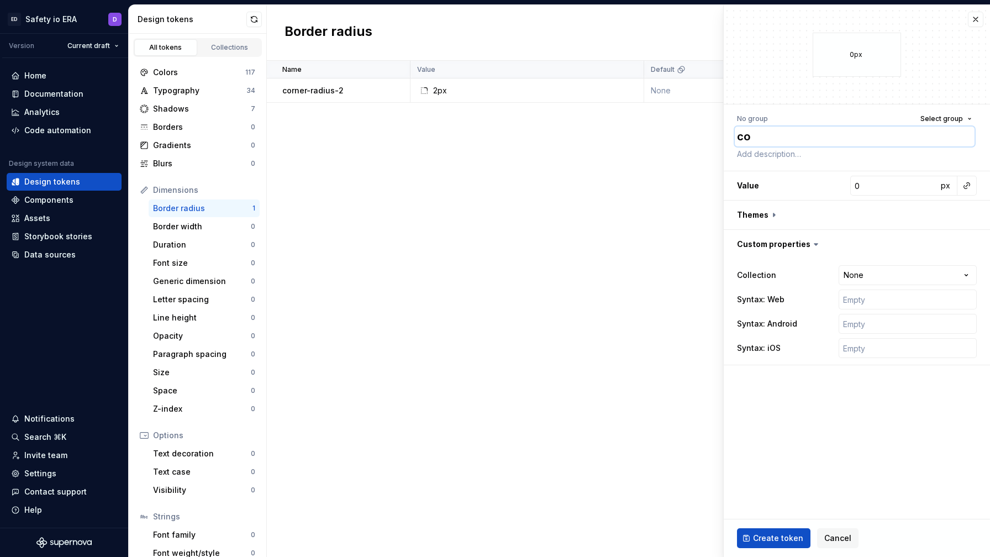
type textarea "*"
type textarea "cor"
type textarea "*"
type textarea "corn"
type textarea "*"
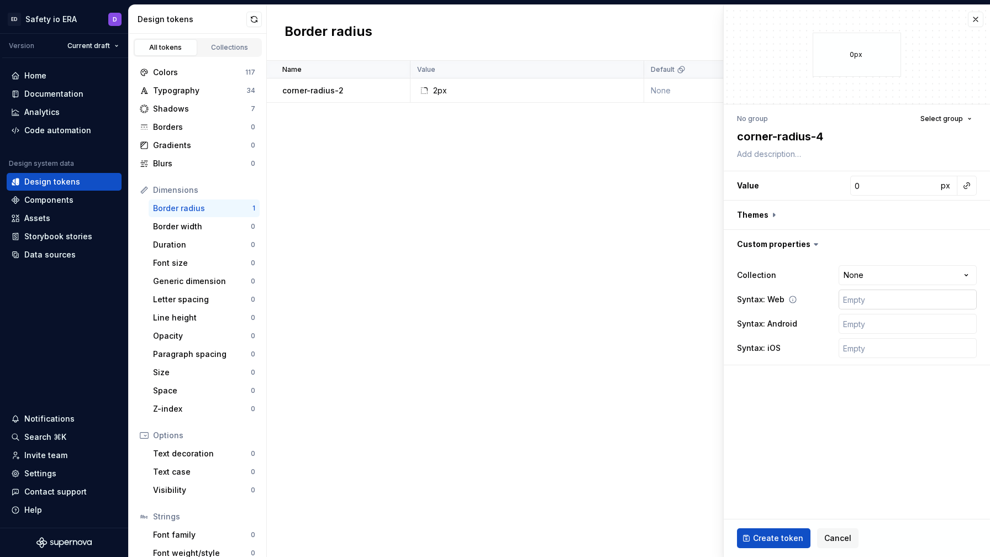
click at [875, 302] on input "text" at bounding box center [908, 300] width 138 height 20
paste input "var(era.radius.2)"
click at [857, 301] on input "var(era.radius.2)" at bounding box center [908, 300] width 138 height 20
click at [853, 323] on input "text" at bounding box center [908, 324] width 138 height 20
paste input "var(era.radius.2)"
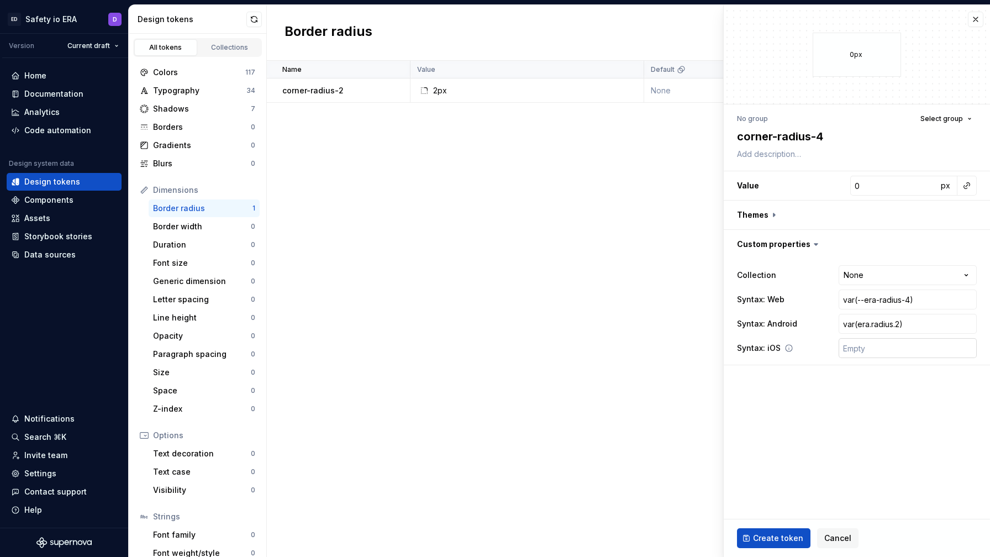
click at [859, 350] on input "text" at bounding box center [908, 348] width 138 height 20
paste input "var(era.radius.2)"
click at [899, 323] on input "var(era.radius.2)" at bounding box center [908, 324] width 138 height 20
click at [900, 350] on input "var(era.radius.2)" at bounding box center [908, 348] width 138 height 20
click at [870, 183] on input "0" at bounding box center [893, 186] width 87 height 20
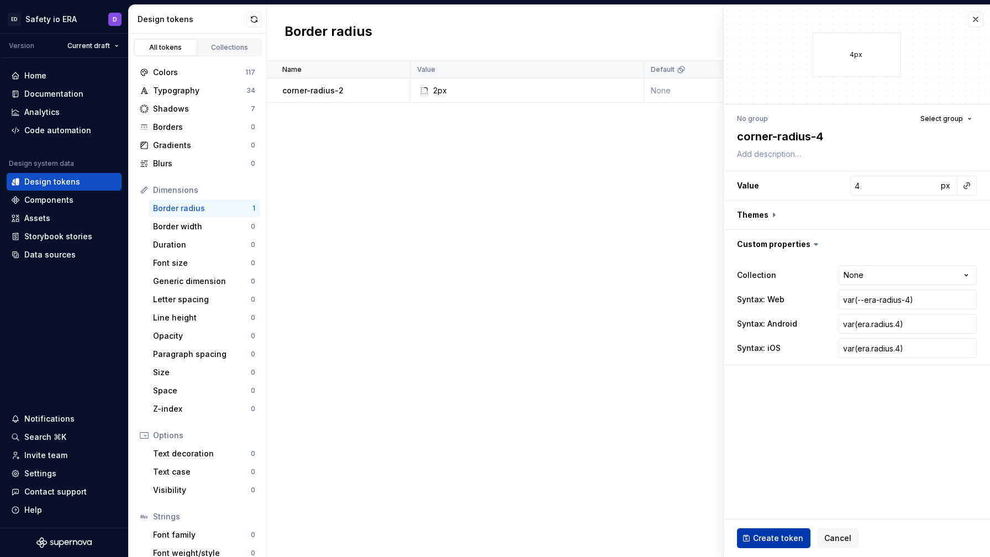
click at [767, 538] on span "Create token" at bounding box center [778, 538] width 50 height 11
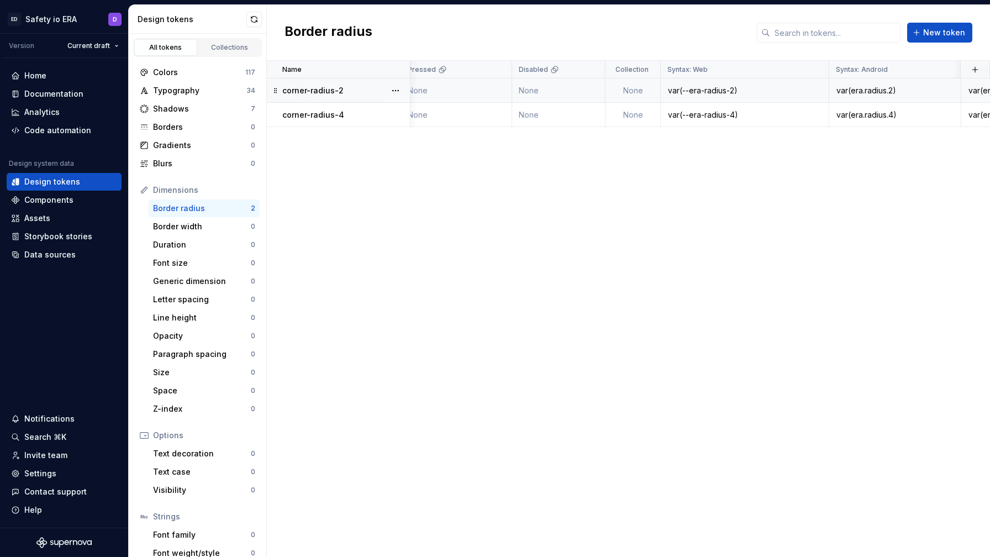
scroll to position [0, 469]
click at [357, 90] on div "corner-radius-2" at bounding box center [345, 90] width 127 height 11
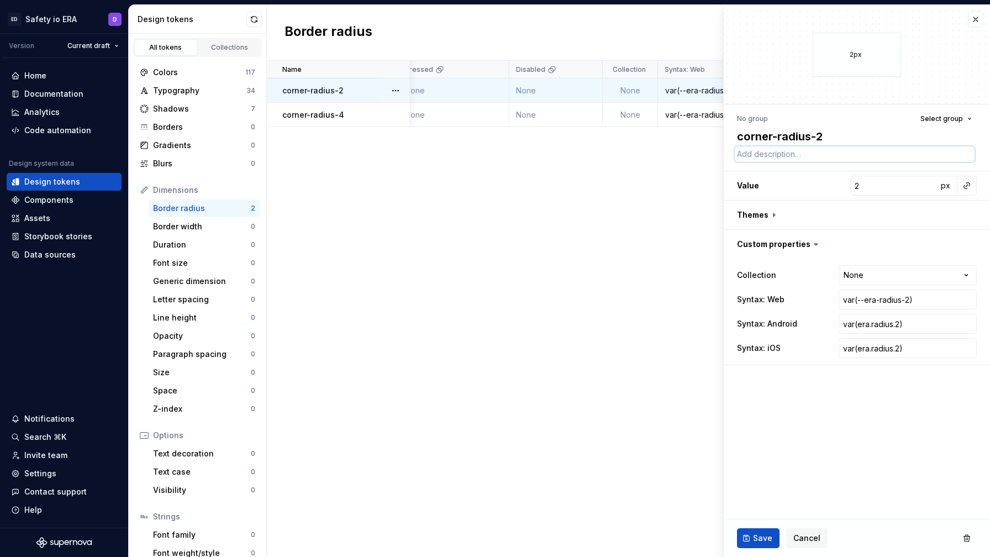
click at [790, 154] on textarea at bounding box center [855, 153] width 240 height 15
click at [945, 186] on span "px" at bounding box center [945, 185] width 9 height 9
click at [945, 186] on span "rem" at bounding box center [946, 185] width 14 height 9
click at [945, 186] on span "%" at bounding box center [946, 185] width 8 height 9
click at [945, 186] on span "px" at bounding box center [945, 185] width 9 height 9
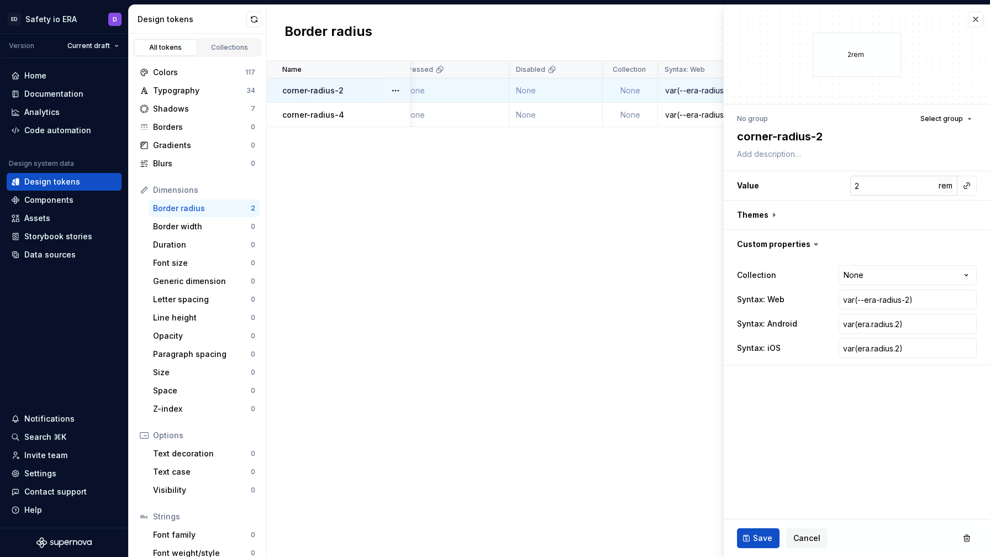
click at [945, 186] on span "rem" at bounding box center [946, 185] width 14 height 9
click at [945, 187] on span "%" at bounding box center [946, 185] width 8 height 9
click at [743, 157] on textarea at bounding box center [855, 153] width 240 height 15
click at [758, 539] on span "Save" at bounding box center [762, 538] width 19 height 11
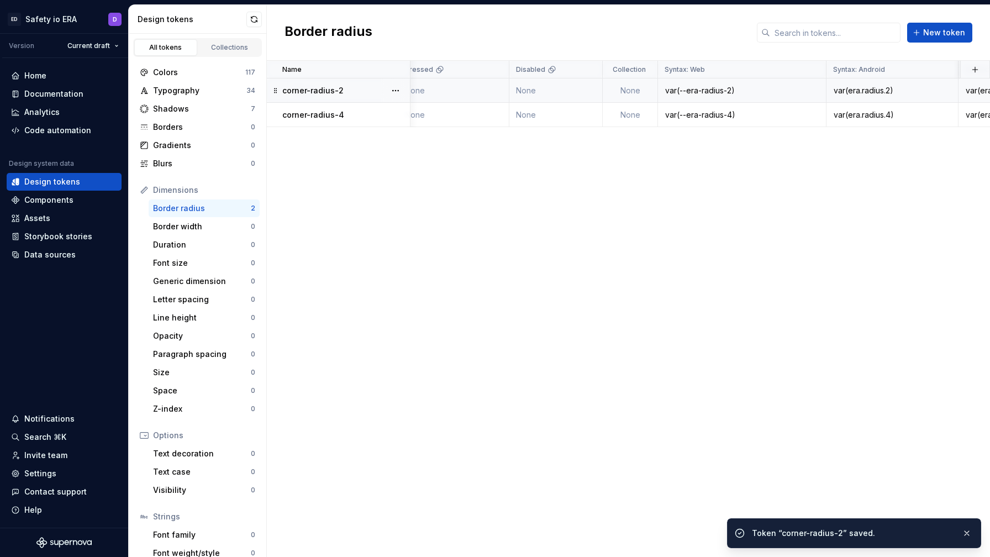
click at [498, 204] on div "Name Value Default Hover Pressed Disabled Collection Syntax: Web Syntax: Androi…" at bounding box center [628, 309] width 723 height 496
